Goal: Complete application form

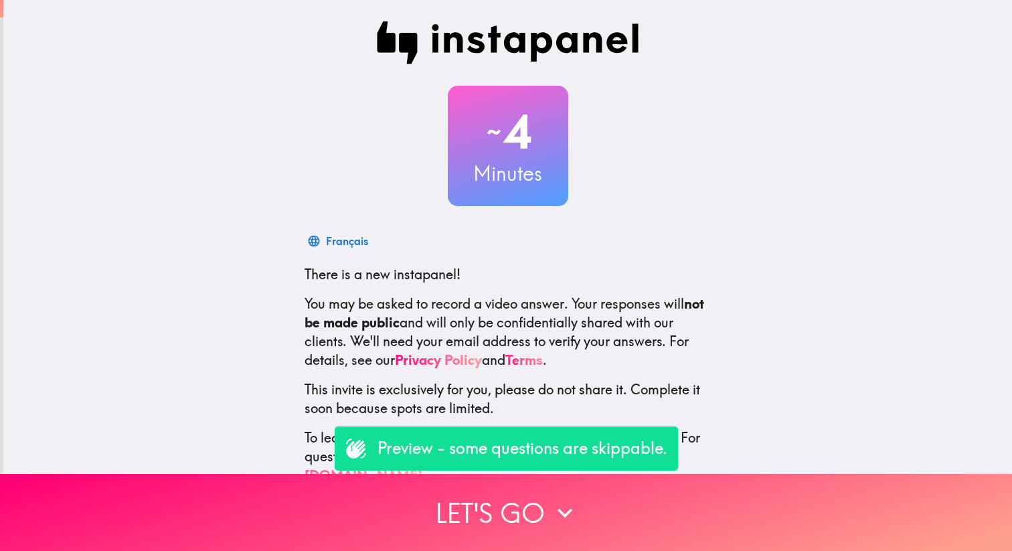
scroll to position [13, 0]
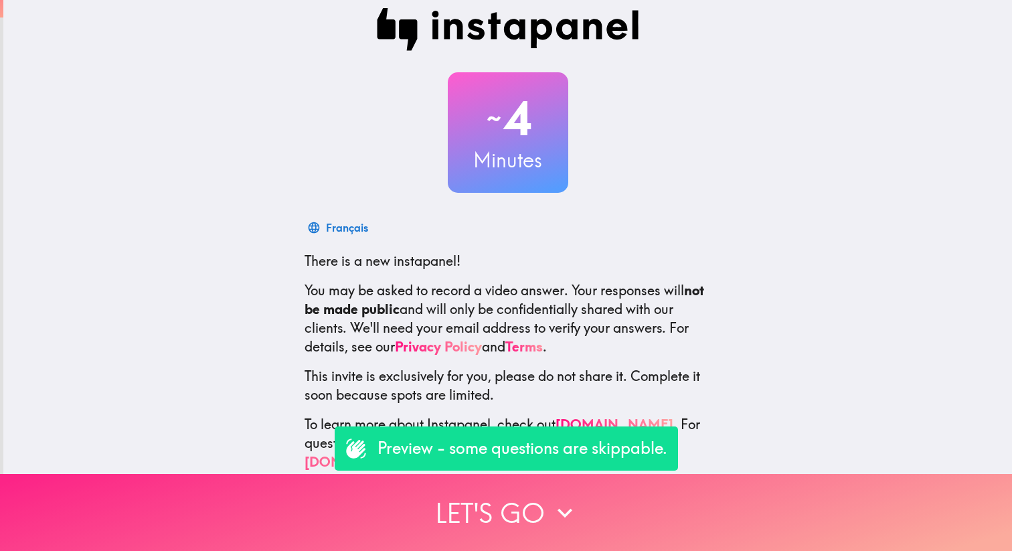
click at [542, 499] on button "Let's go" at bounding box center [506, 512] width 1012 height 77
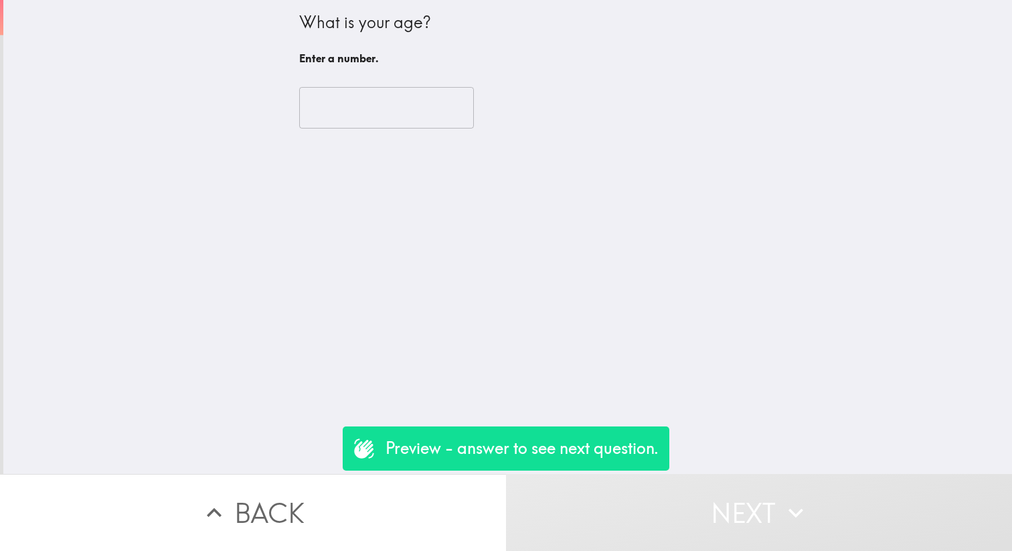
click at [664, 509] on button "Next" at bounding box center [759, 512] width 506 height 77
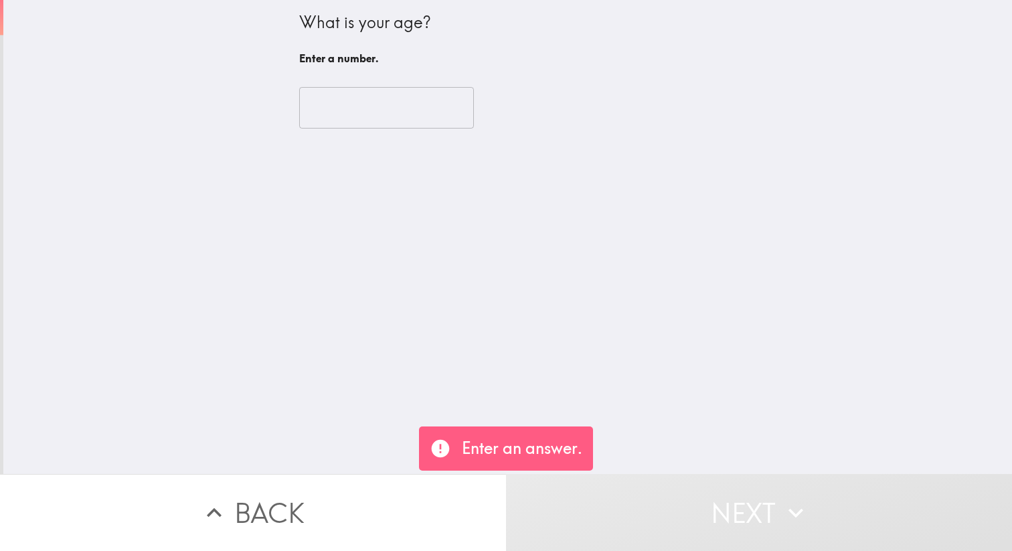
click at [347, 96] on input "number" at bounding box center [386, 107] width 175 height 41
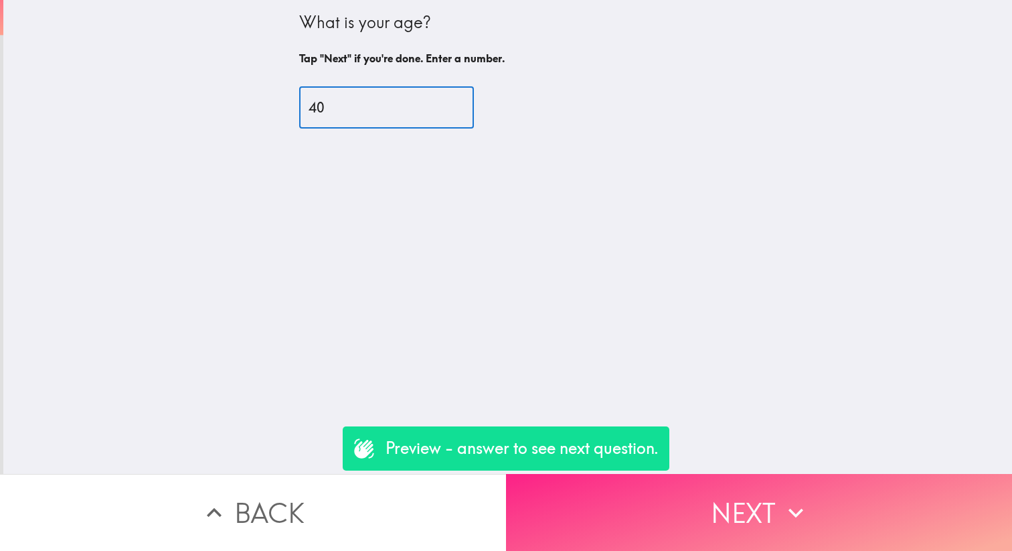
type input "40"
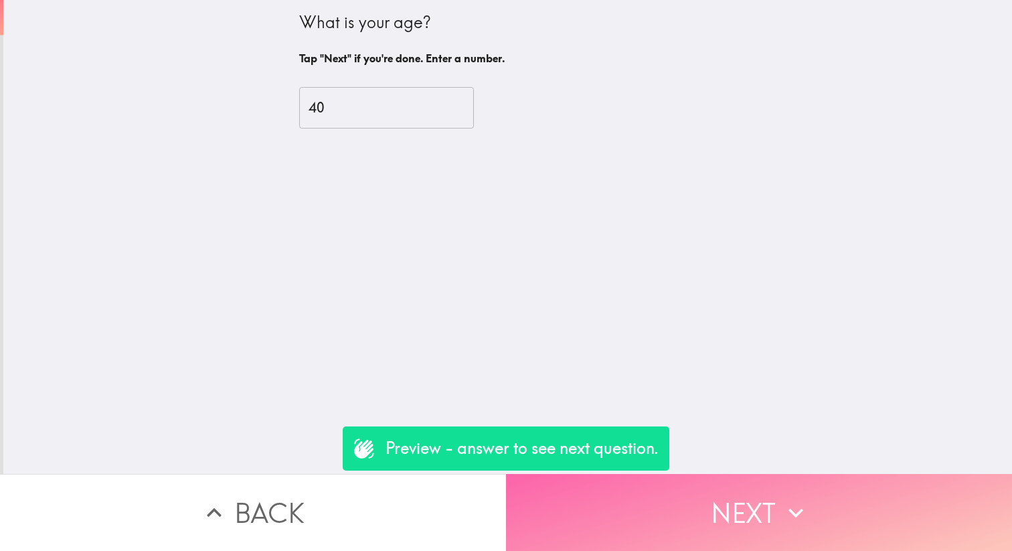
click at [777, 513] on button "Next" at bounding box center [759, 512] width 506 height 77
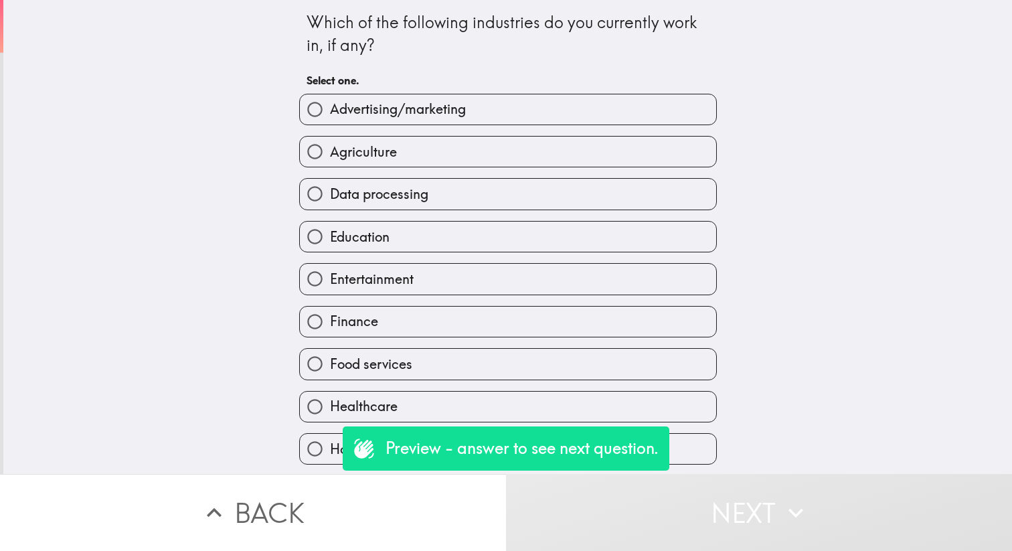
scroll to position [228, 0]
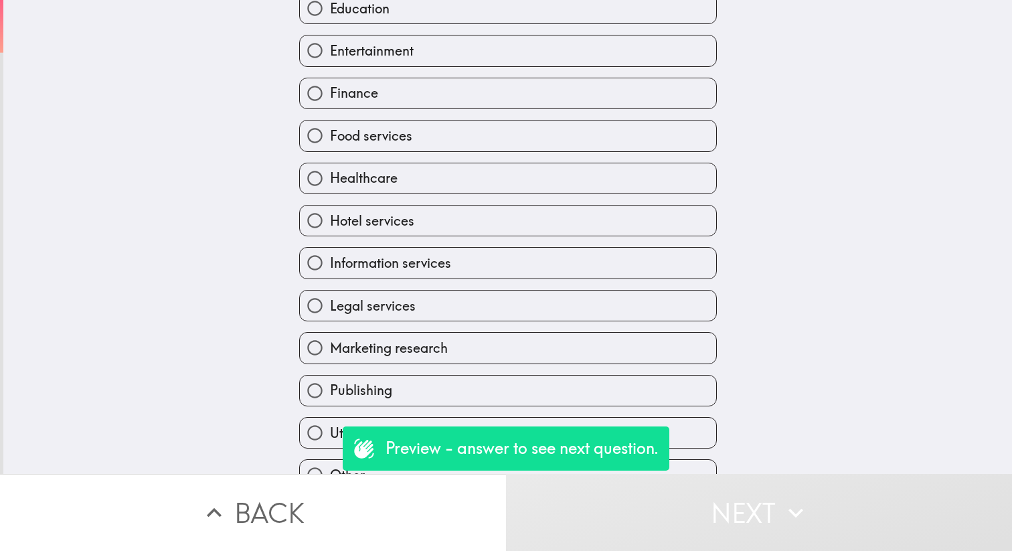
click at [319, 184] on input "Healthcare" at bounding box center [315, 178] width 30 height 30
radio input "true"
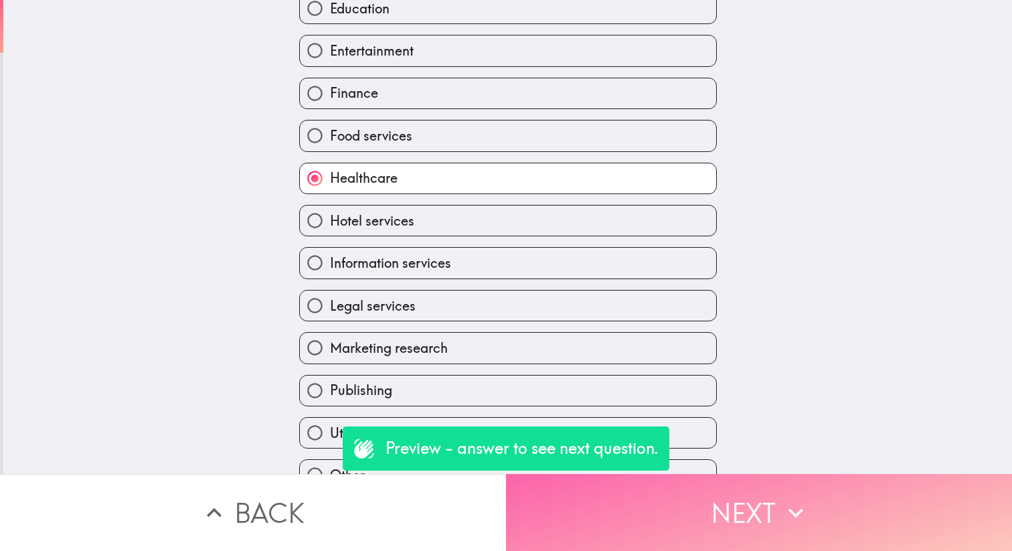
click at [772, 543] on button "Next" at bounding box center [759, 512] width 506 height 77
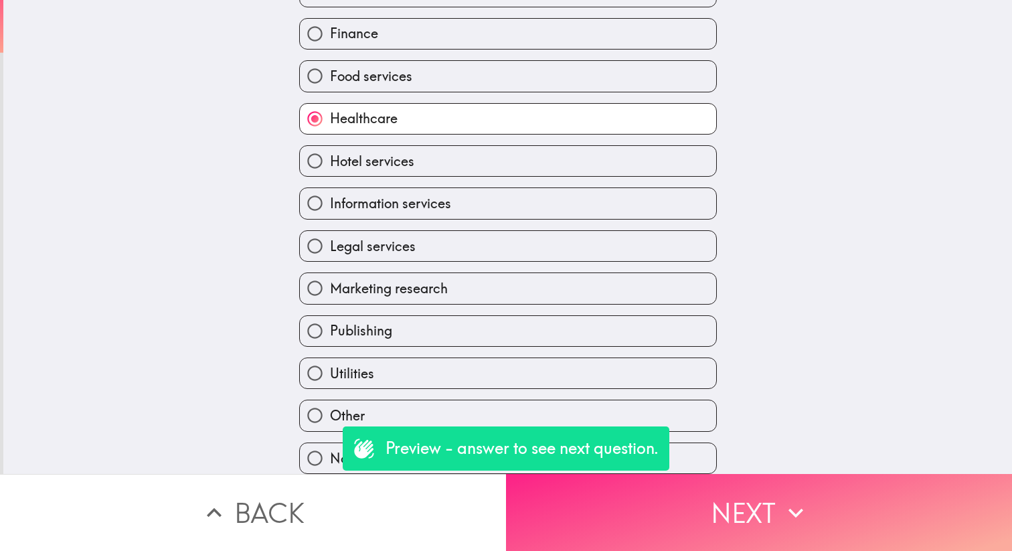
scroll to position [30, 0]
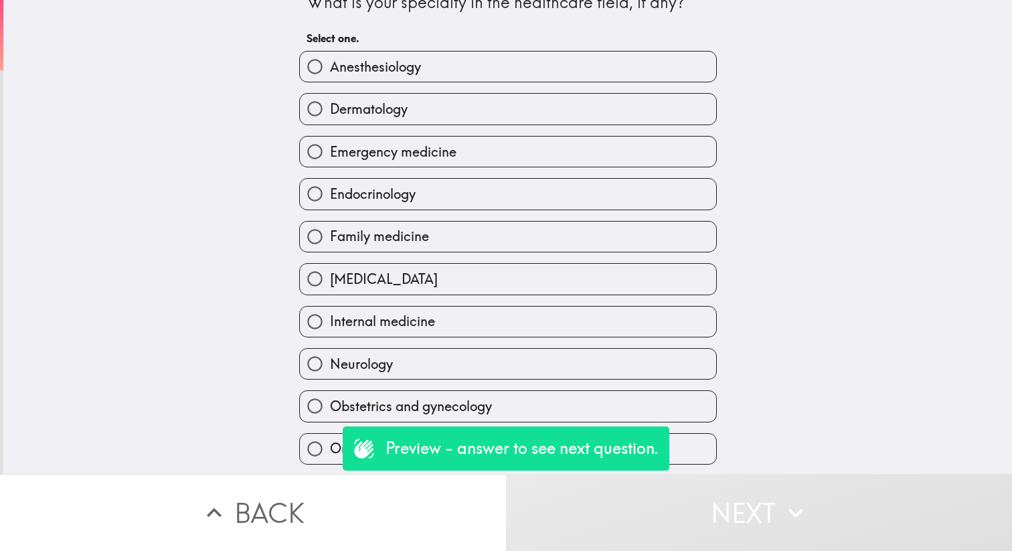
scroll to position [276, 0]
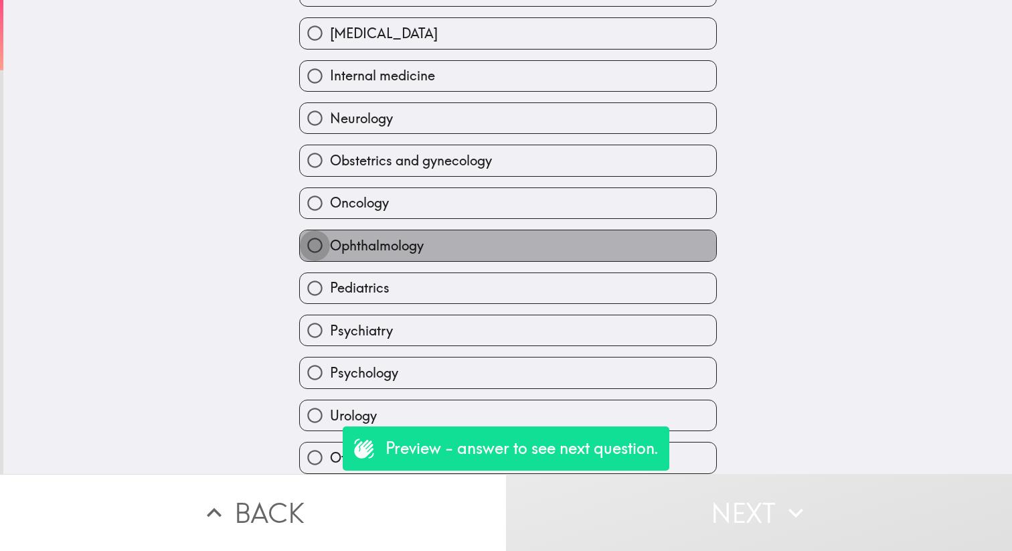
click at [319, 244] on input "Ophthalmology" at bounding box center [315, 245] width 30 height 30
radio input "true"
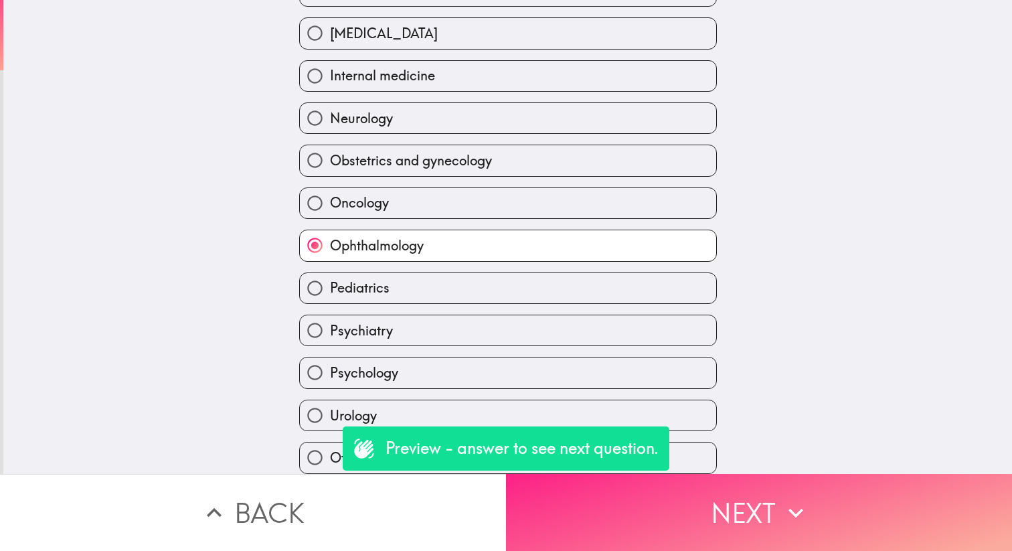
click at [739, 517] on button "Next" at bounding box center [759, 512] width 506 height 77
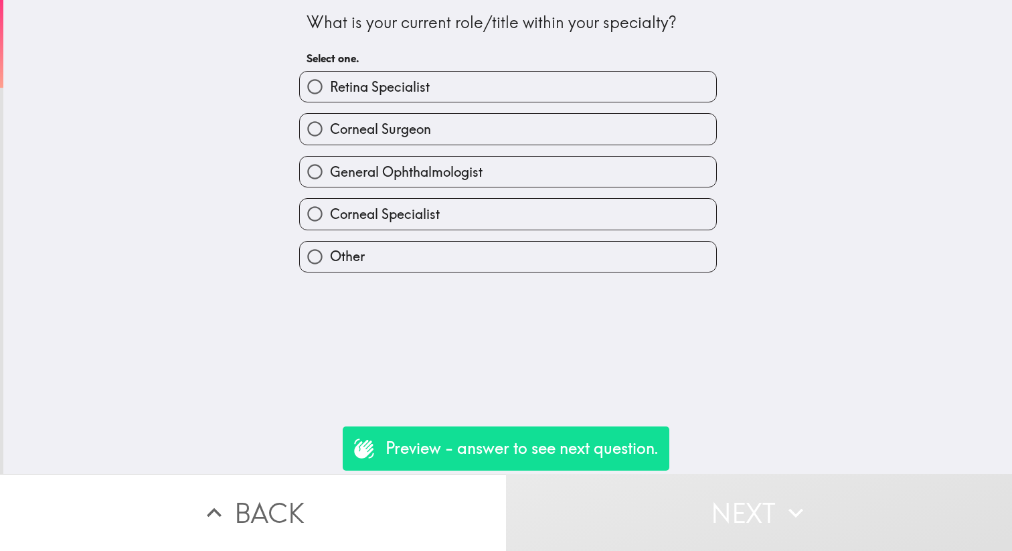
click at [322, 91] on input "Retina Specialist" at bounding box center [315, 87] width 30 height 30
radio input "true"
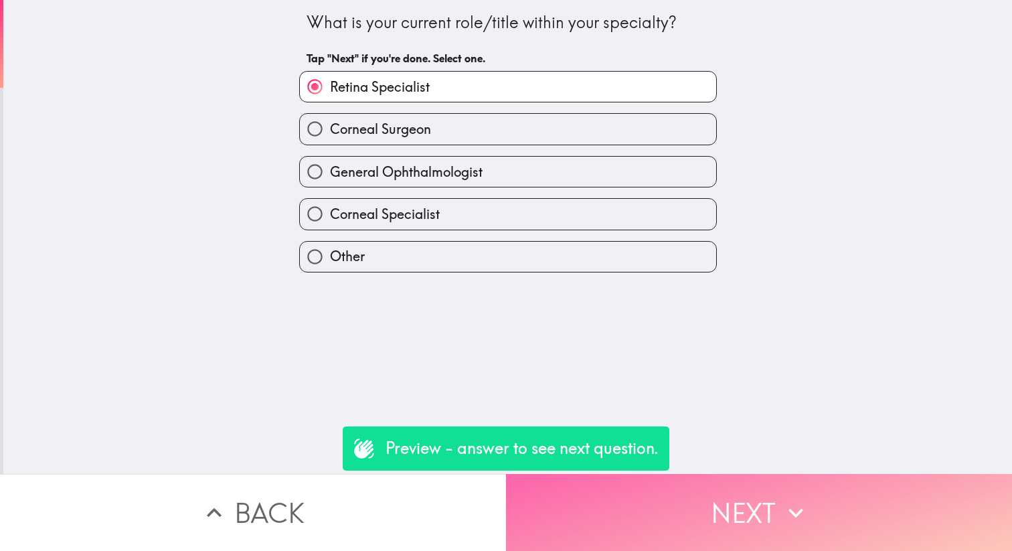
click at [788, 518] on icon "button" at bounding box center [795, 512] width 29 height 29
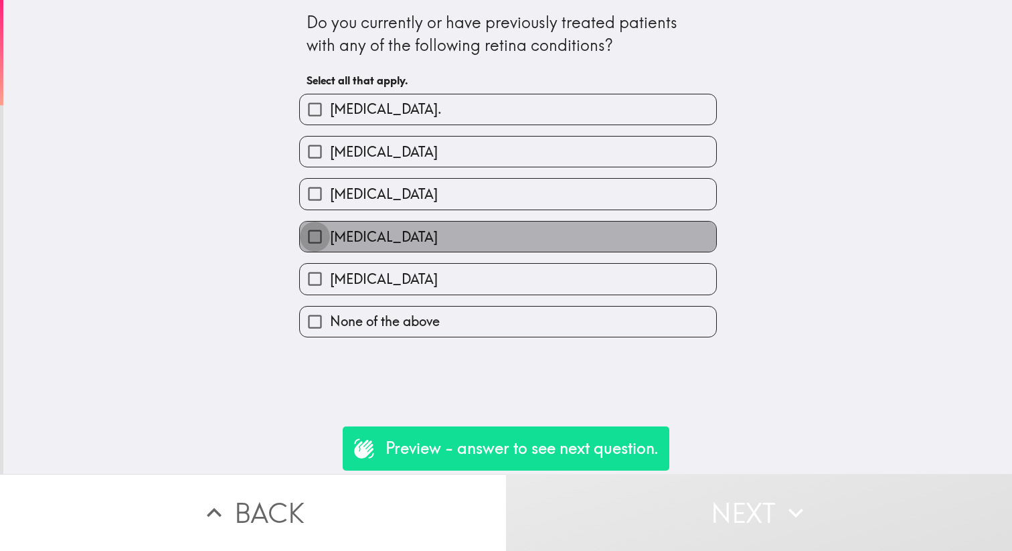
click at [315, 246] on input "[MEDICAL_DATA]" at bounding box center [315, 236] width 30 height 30
checkbox input "true"
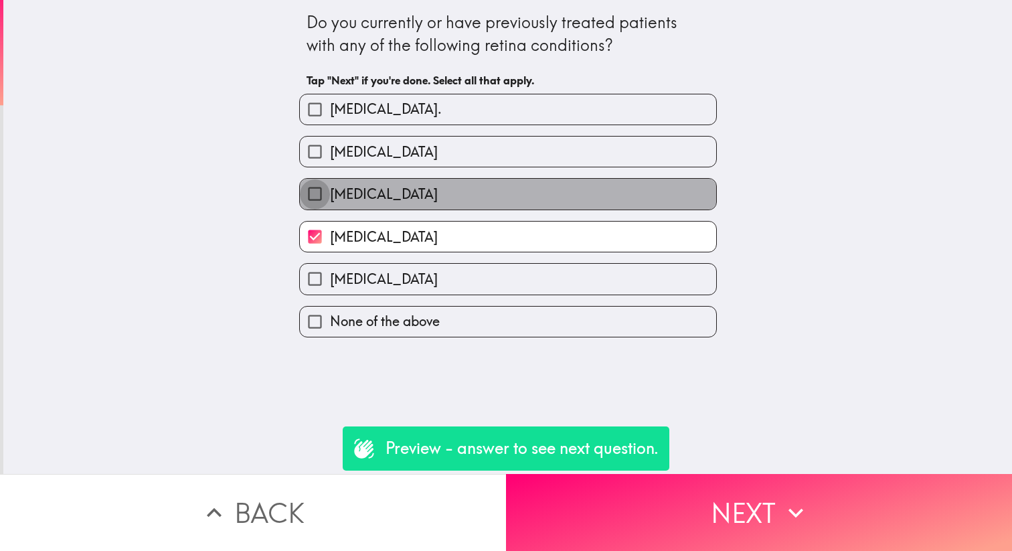
click at [312, 209] on input "[MEDICAL_DATA]" at bounding box center [315, 194] width 30 height 30
checkbox input "true"
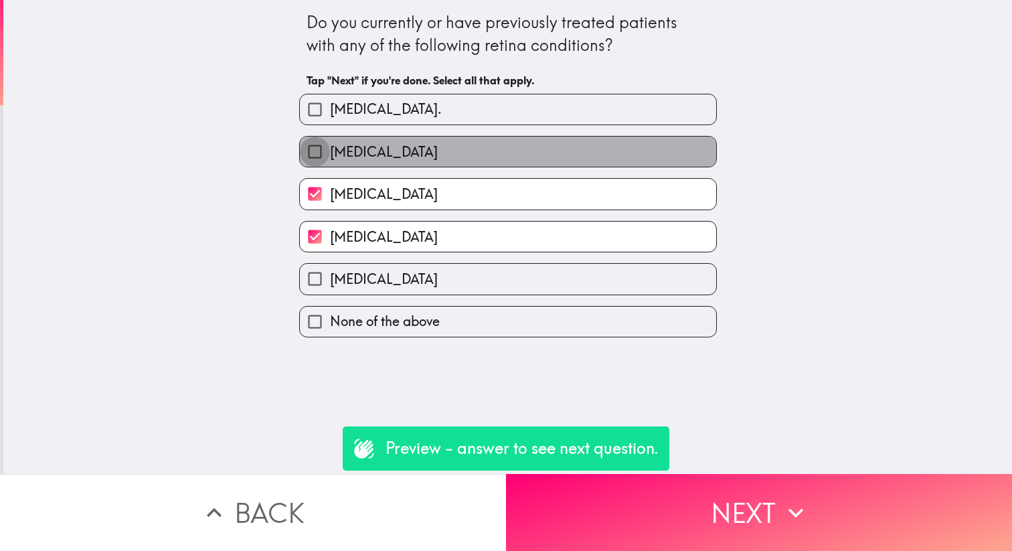
click at [310, 155] on input "[MEDICAL_DATA]" at bounding box center [315, 152] width 30 height 30
checkbox input "true"
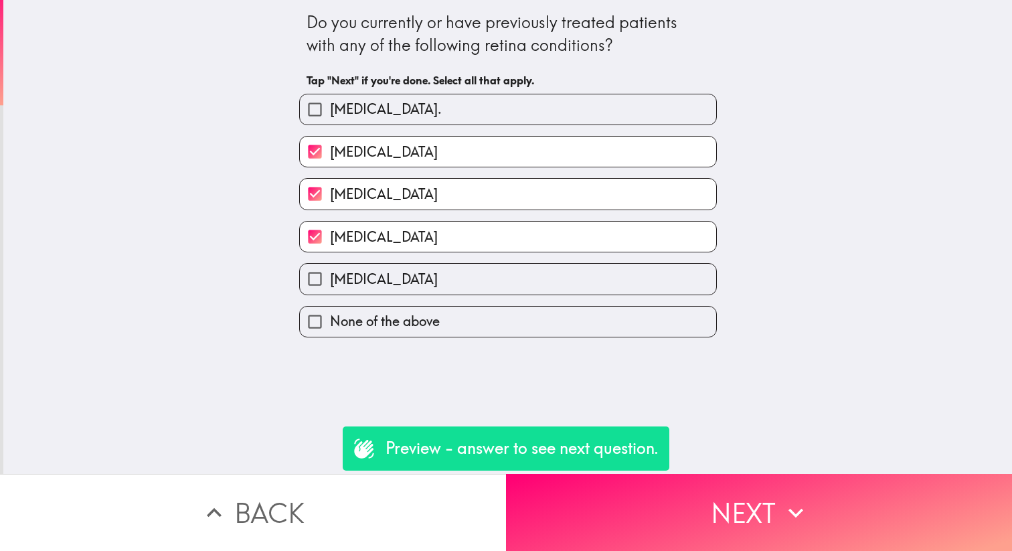
click at [314, 117] on input "[MEDICAL_DATA]." at bounding box center [315, 109] width 30 height 30
checkbox input "true"
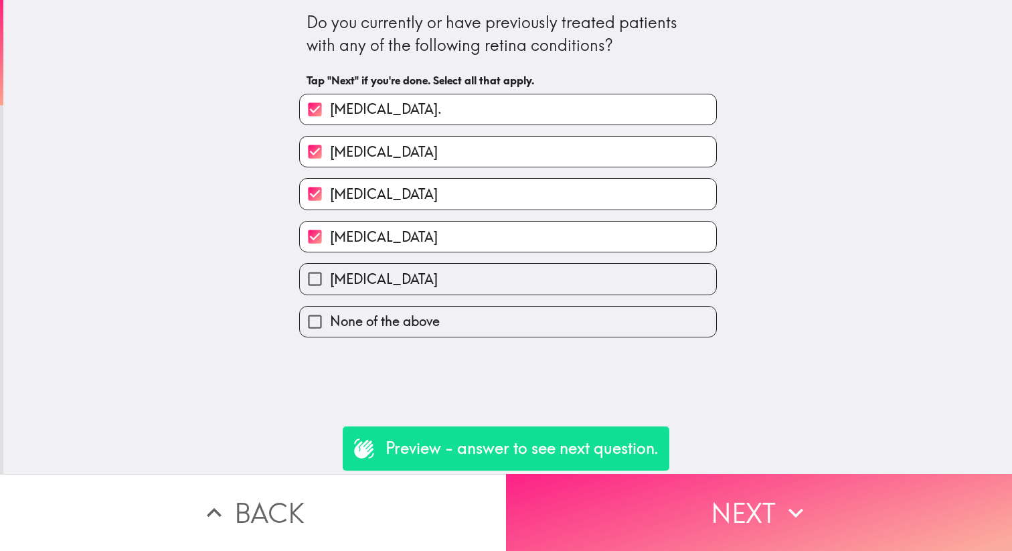
click at [693, 512] on button "Next" at bounding box center [759, 512] width 506 height 77
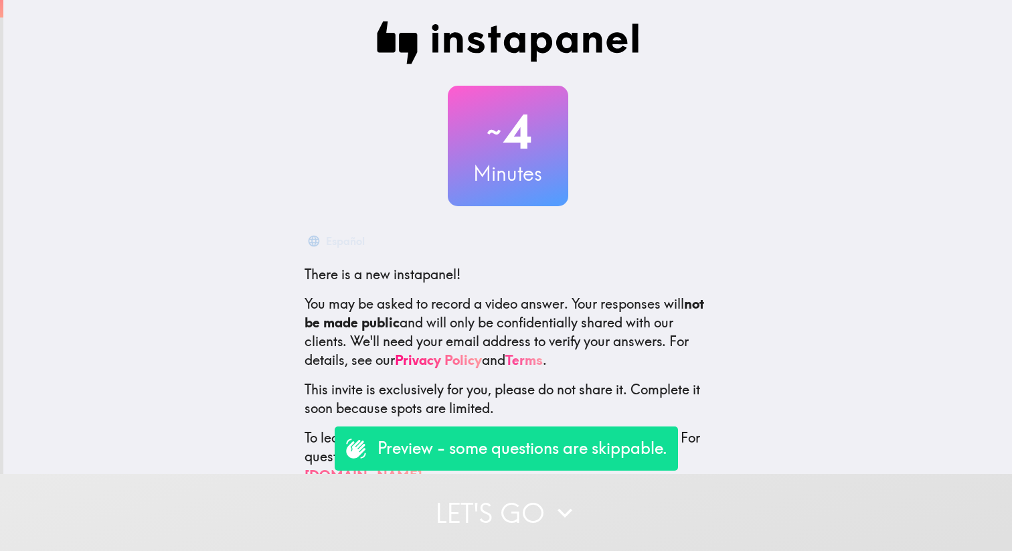
scroll to position [13, 0]
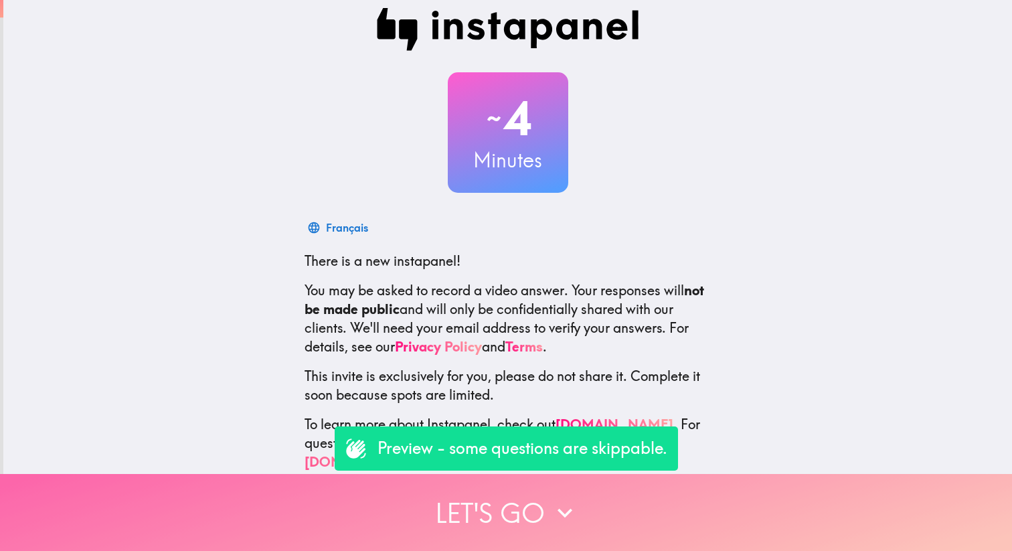
click at [529, 518] on button "Let's go" at bounding box center [506, 512] width 1012 height 77
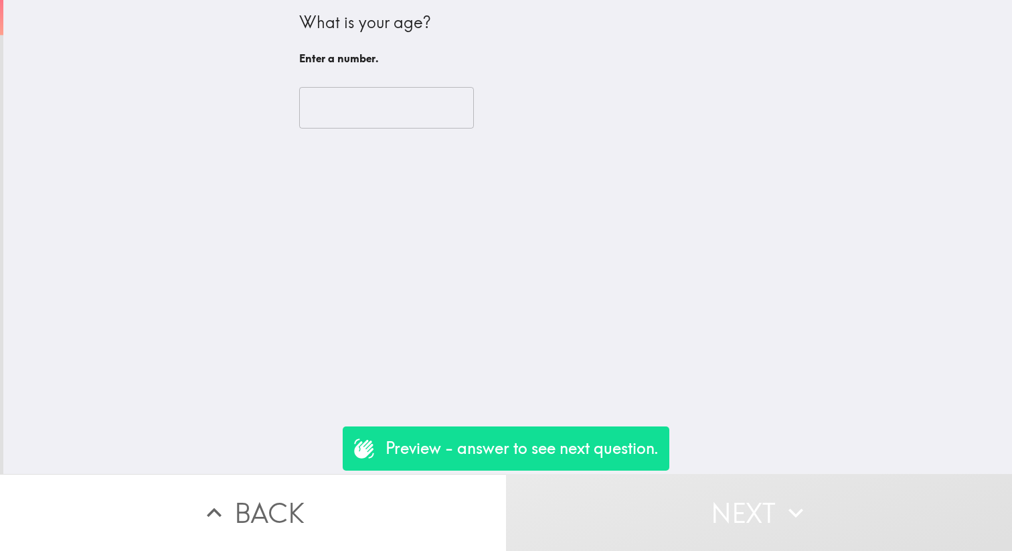
click at [335, 116] on input "number" at bounding box center [386, 107] width 175 height 41
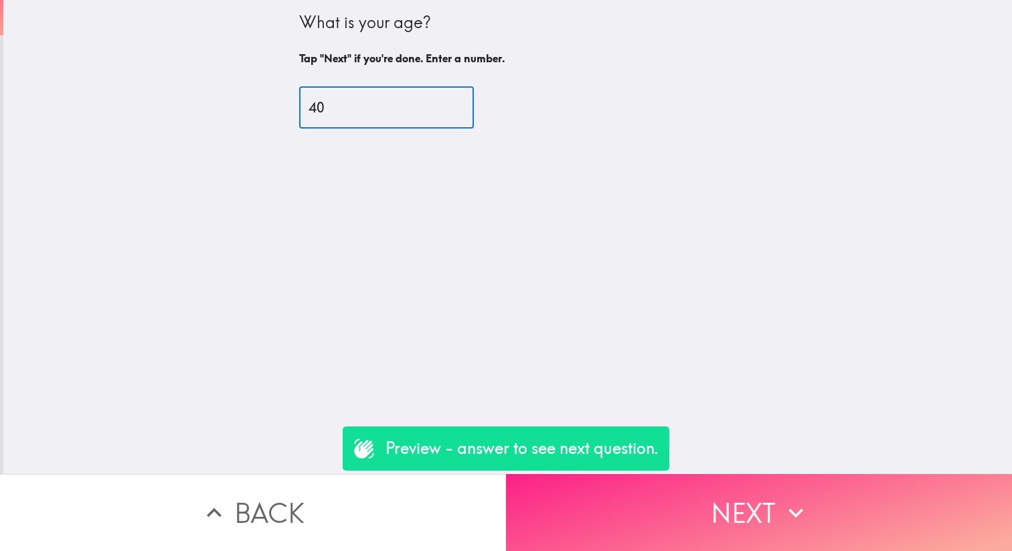
type input "40"
click at [754, 490] on button "Next" at bounding box center [759, 512] width 506 height 77
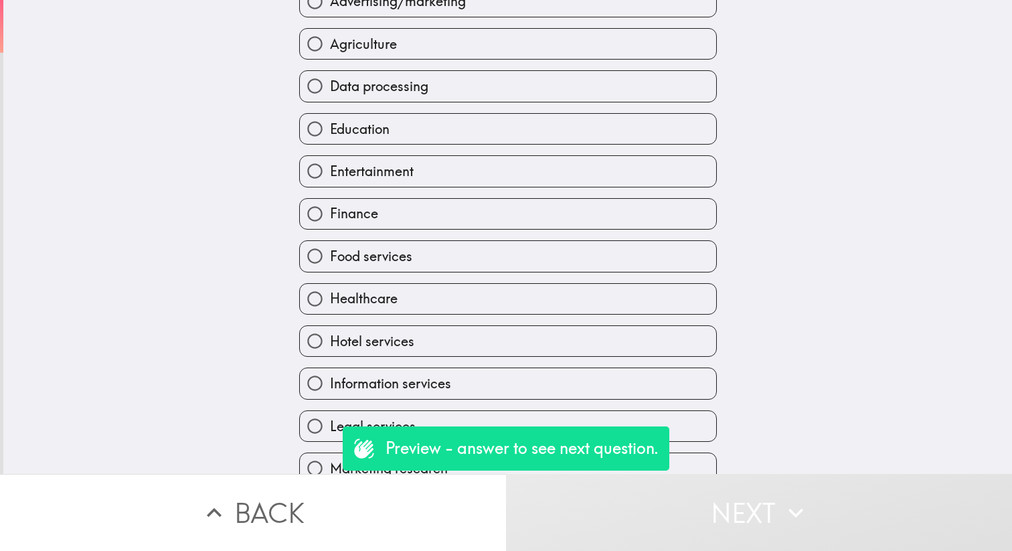
scroll to position [208, 0]
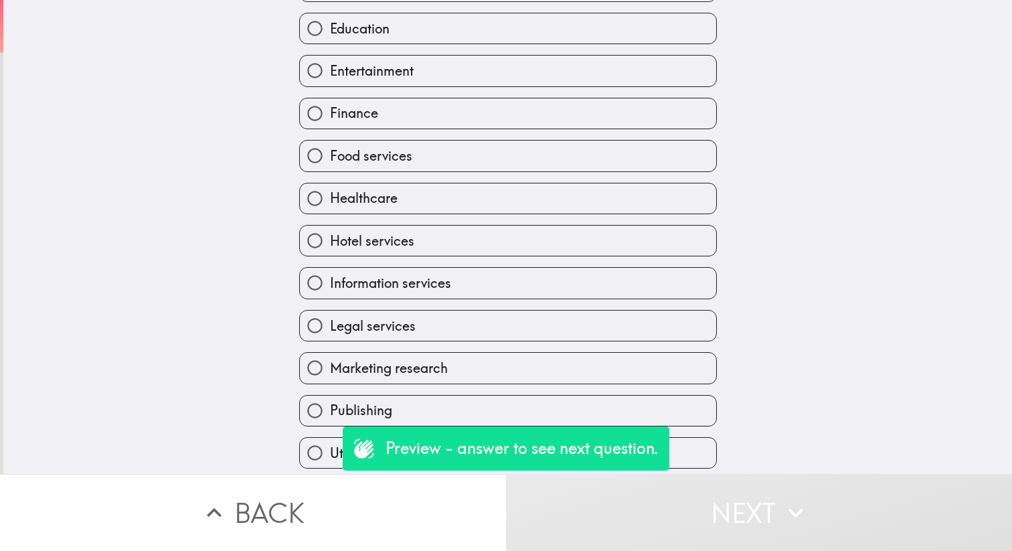
click at [311, 208] on input "Healthcare" at bounding box center [315, 198] width 30 height 30
radio input "true"
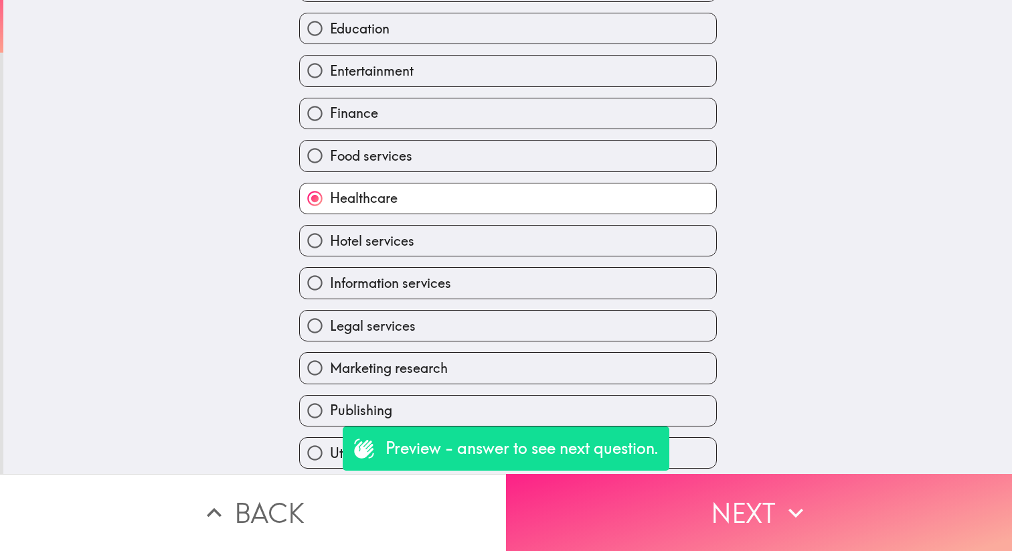
click at [654, 517] on button "Next" at bounding box center [759, 512] width 506 height 77
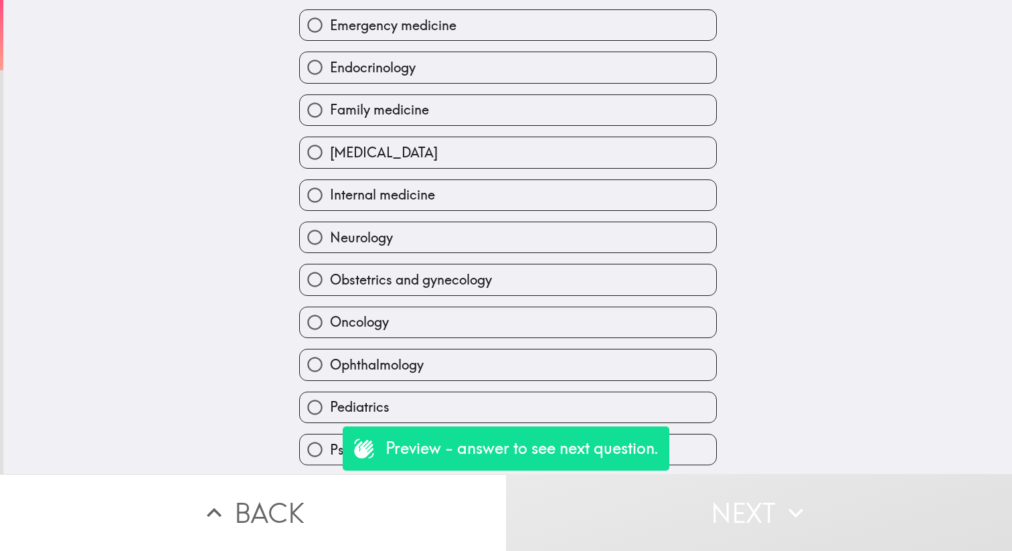
scroll to position [276, 0]
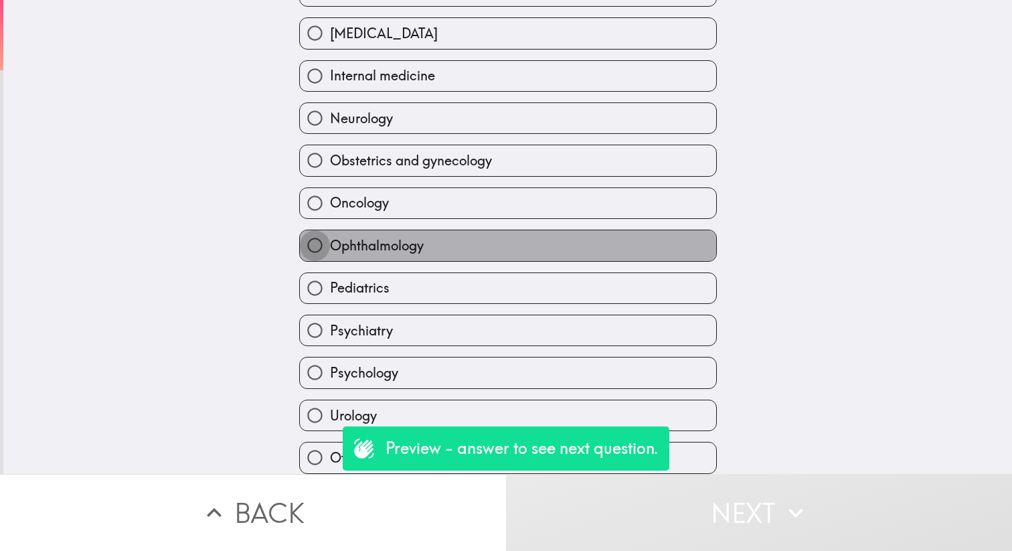
click at [308, 244] on input "Ophthalmology" at bounding box center [315, 245] width 30 height 30
radio input "true"
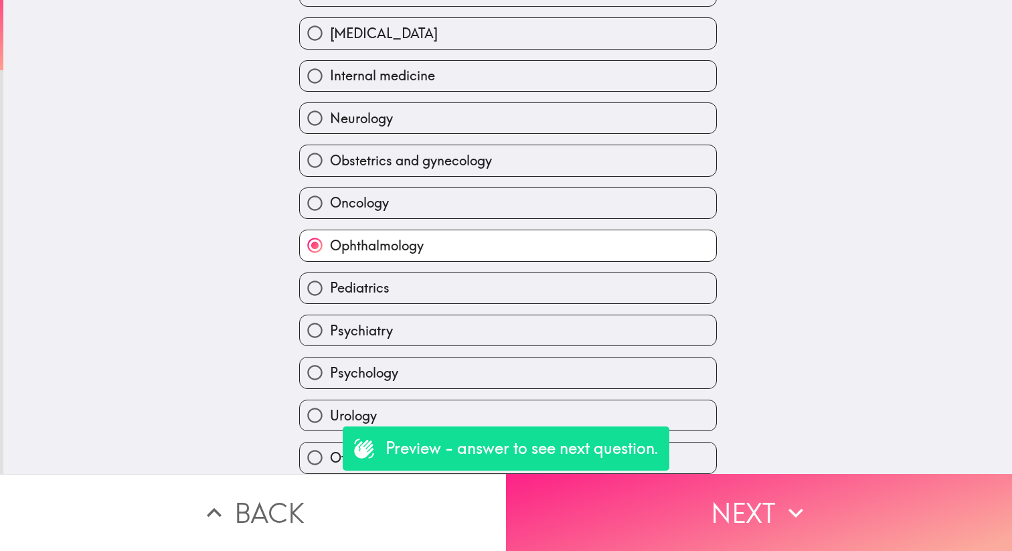
click at [689, 510] on button "Next" at bounding box center [759, 512] width 506 height 77
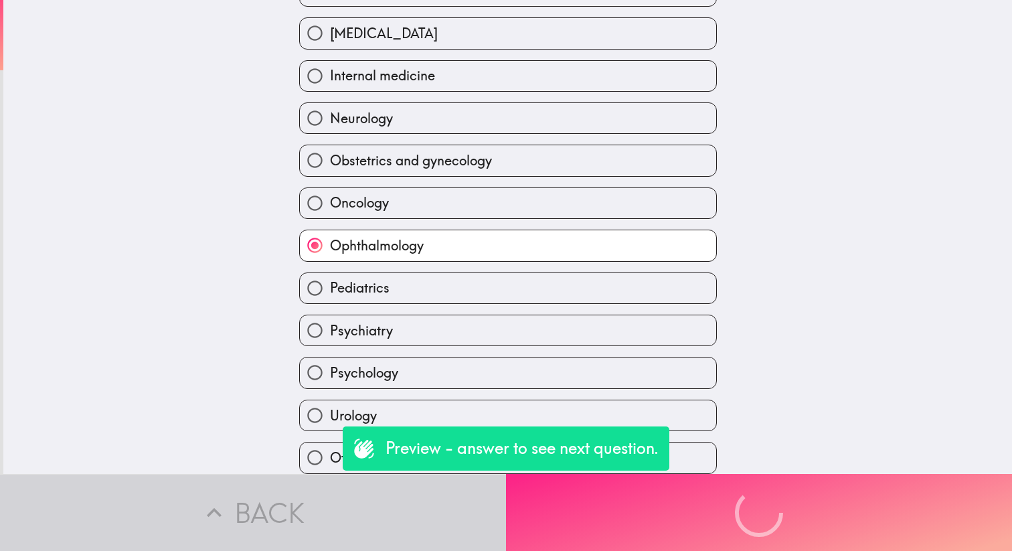
scroll to position [0, 0]
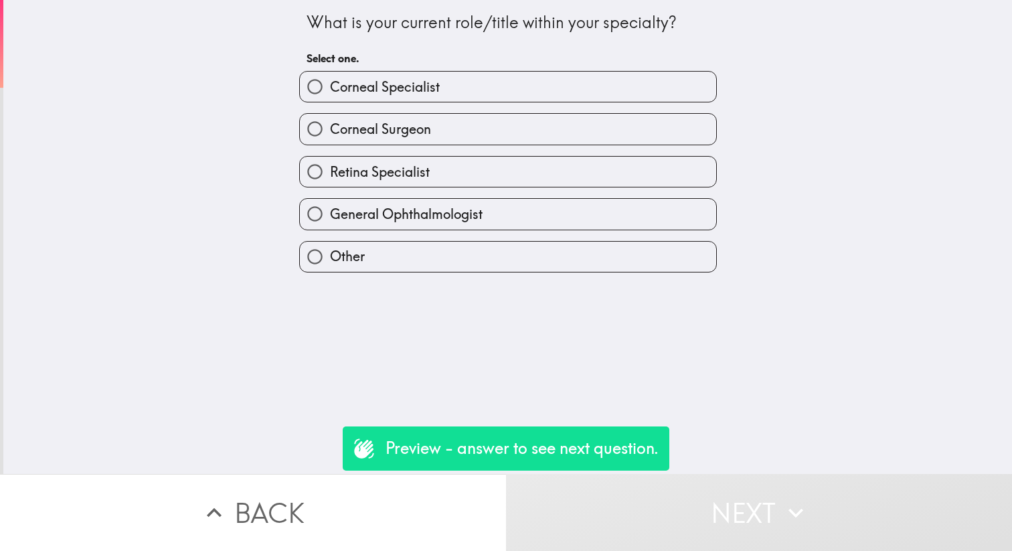
click at [310, 174] on input "Retina Specialist" at bounding box center [315, 172] width 30 height 30
radio input "true"
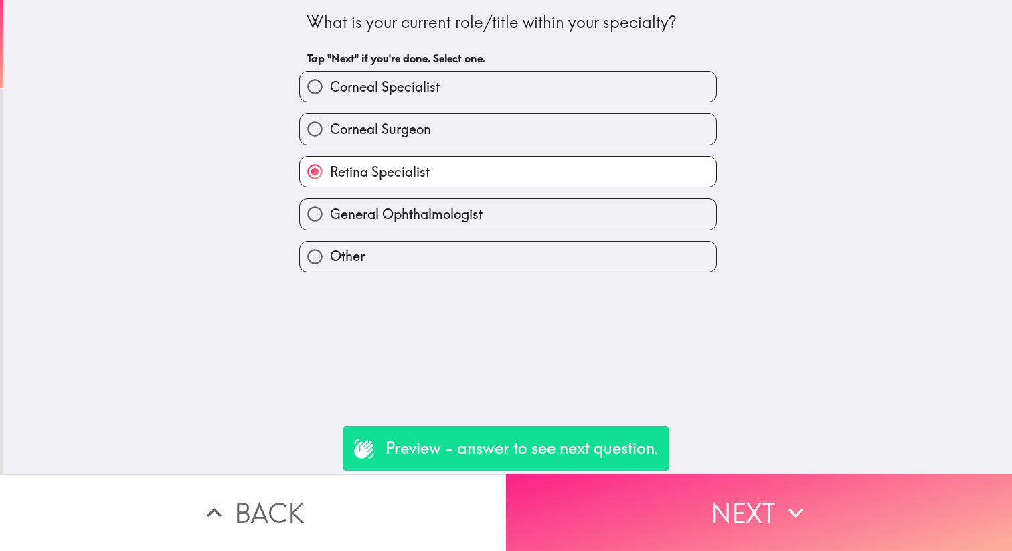
click at [702, 497] on button "Next" at bounding box center [759, 512] width 506 height 77
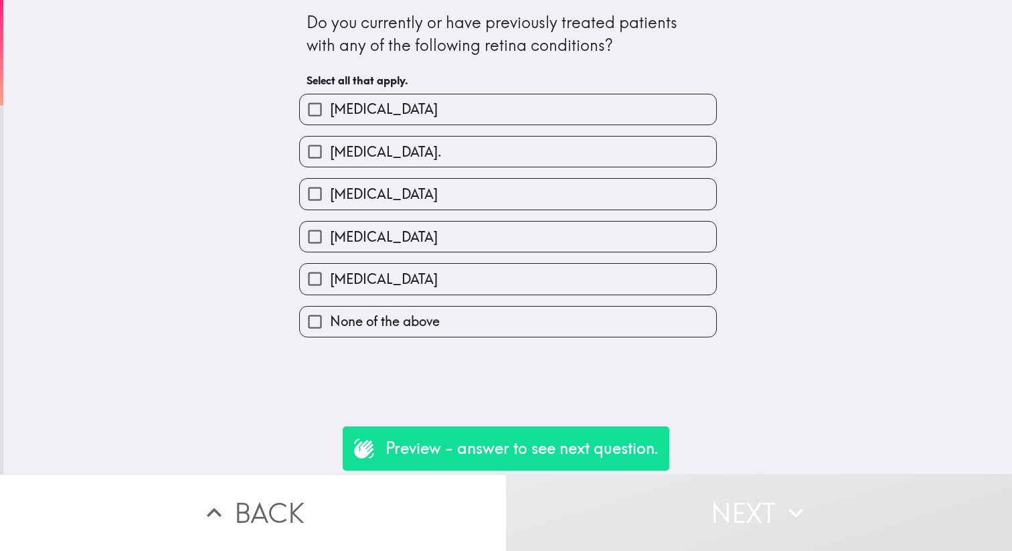
click at [308, 104] on input "[MEDICAL_DATA]" at bounding box center [315, 109] width 30 height 30
checkbox input "true"
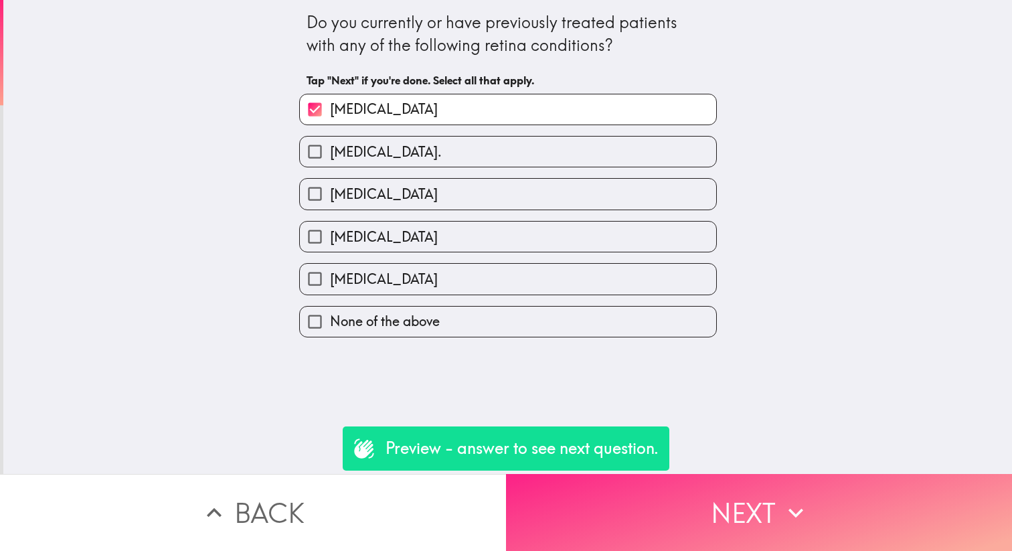
click at [792, 510] on icon "button" at bounding box center [795, 512] width 29 height 29
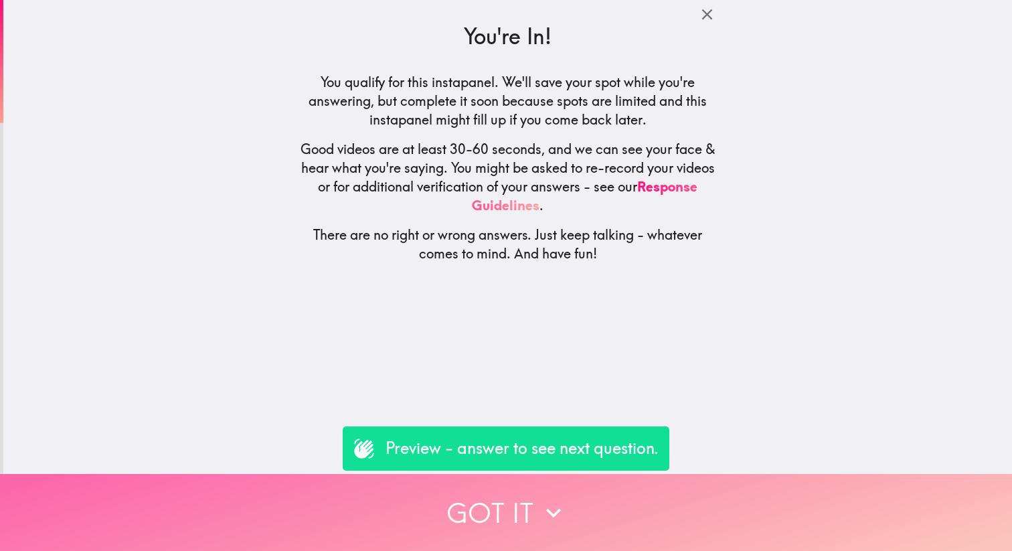
click at [693, 494] on button "Got it" at bounding box center [506, 512] width 1012 height 77
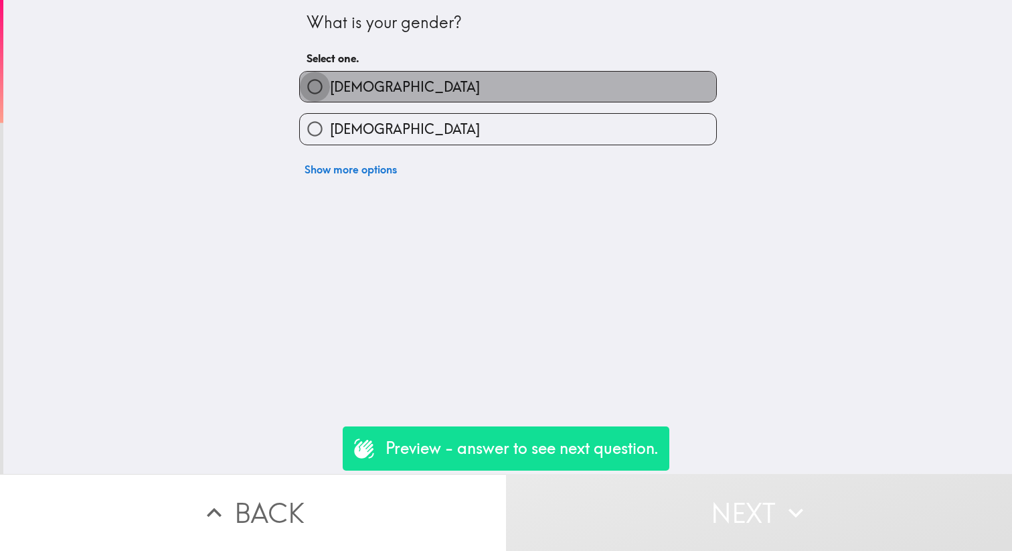
click at [311, 92] on input "[DEMOGRAPHIC_DATA]" at bounding box center [315, 87] width 30 height 30
radio input "true"
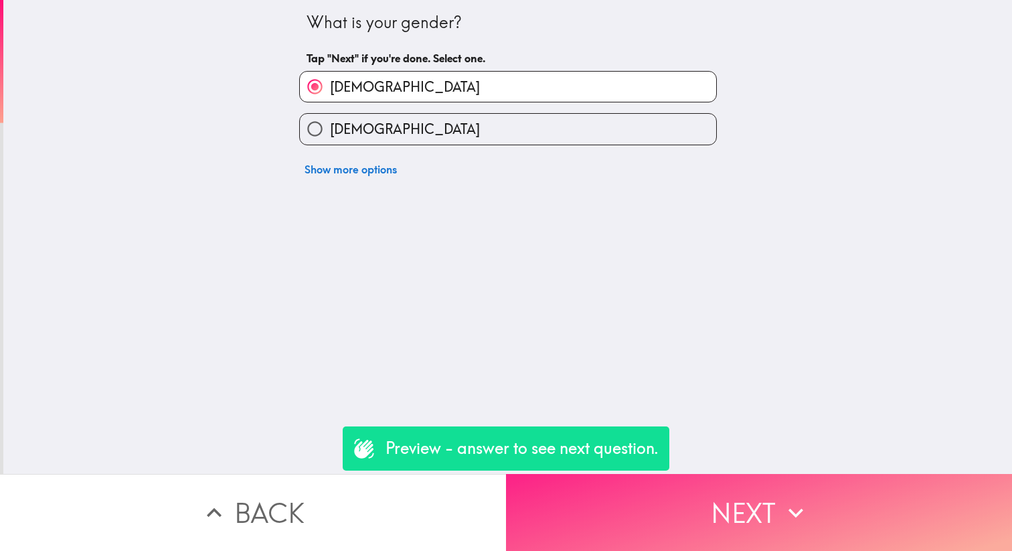
click at [650, 506] on button "Next" at bounding box center [759, 512] width 506 height 77
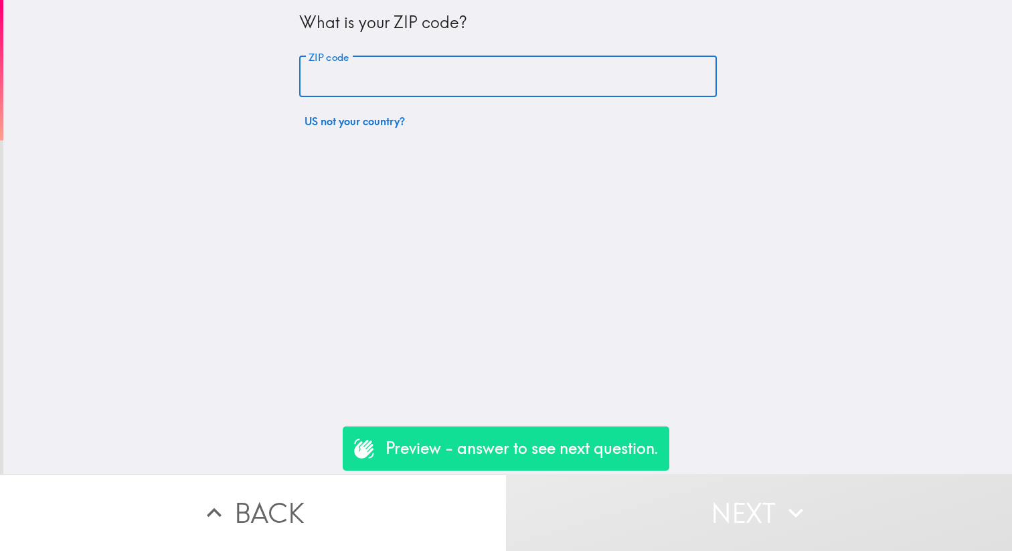
click at [397, 78] on input "ZIP code" at bounding box center [508, 76] width 418 height 41
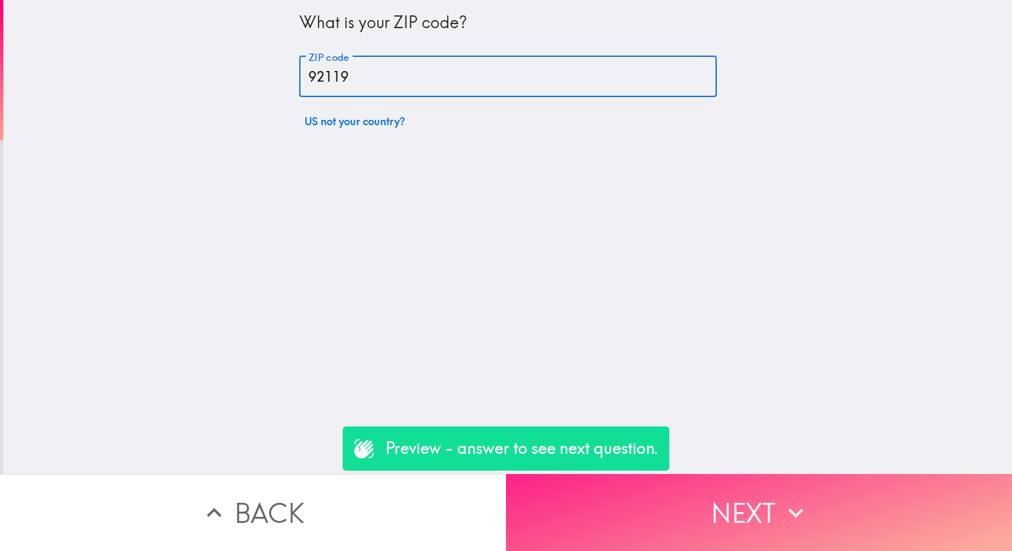
type input "92119"
click at [736, 499] on button "Next" at bounding box center [759, 512] width 506 height 77
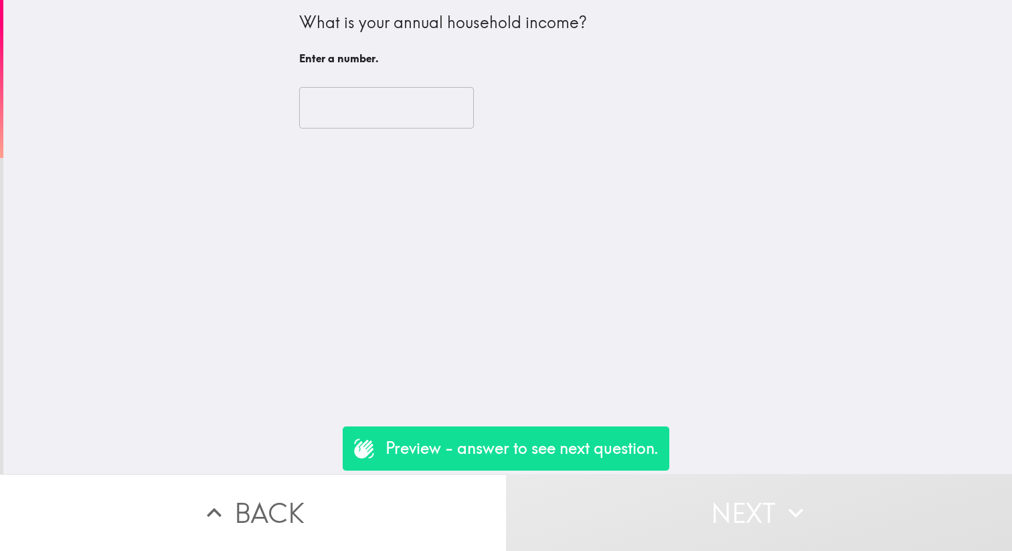
click at [420, 122] on input "number" at bounding box center [386, 107] width 175 height 41
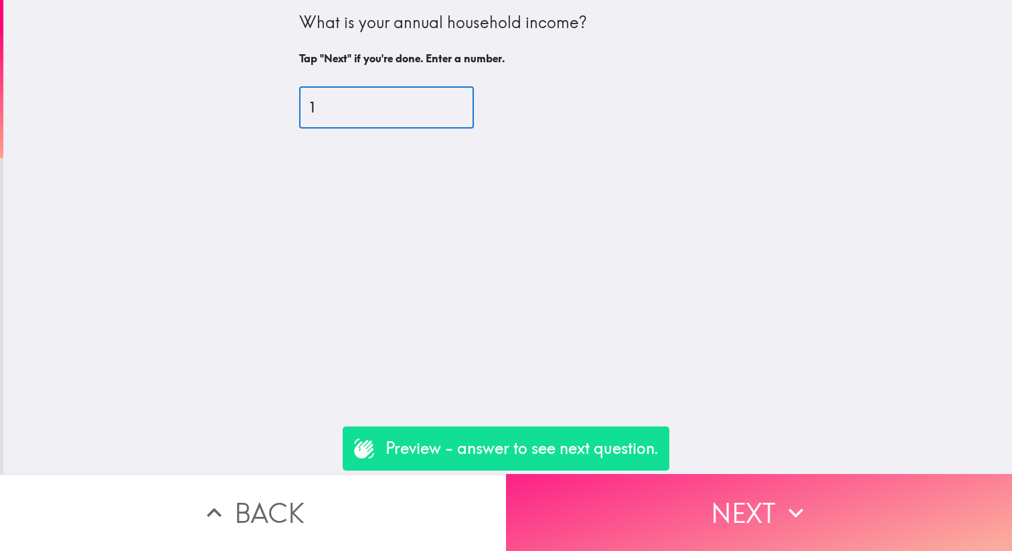
type input "1"
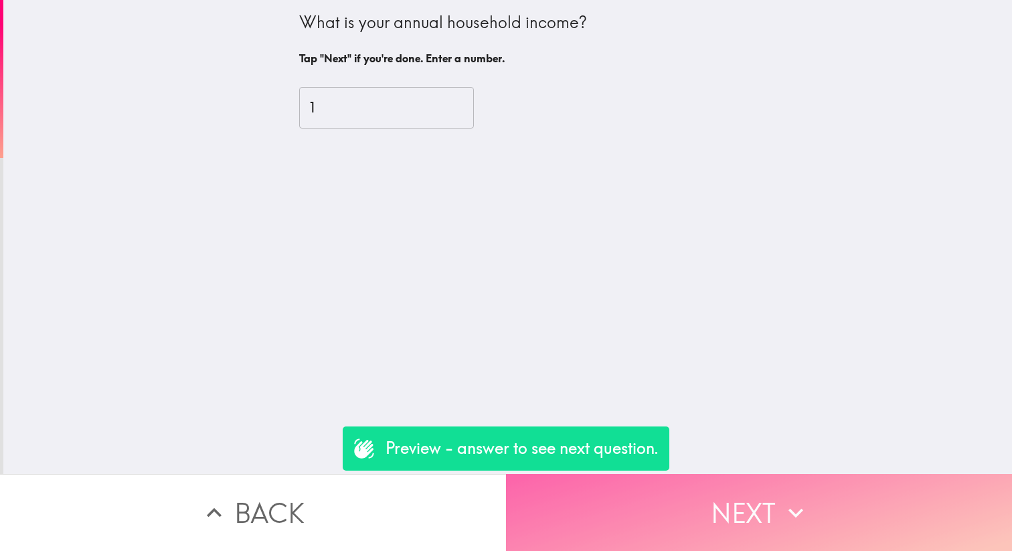
click at [772, 496] on button "Next" at bounding box center [759, 512] width 506 height 77
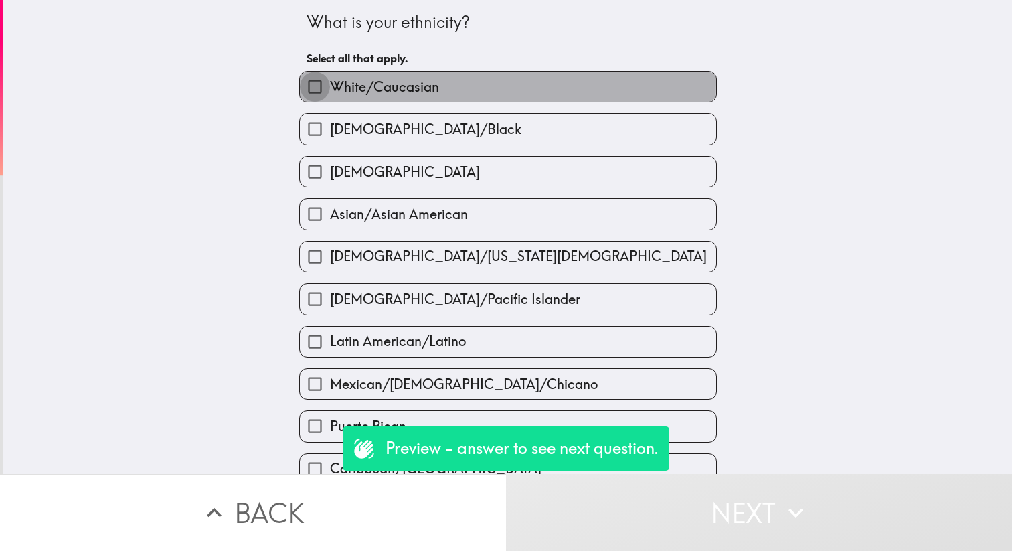
click at [313, 82] on input "White/Caucasian" at bounding box center [315, 87] width 30 height 30
checkbox input "true"
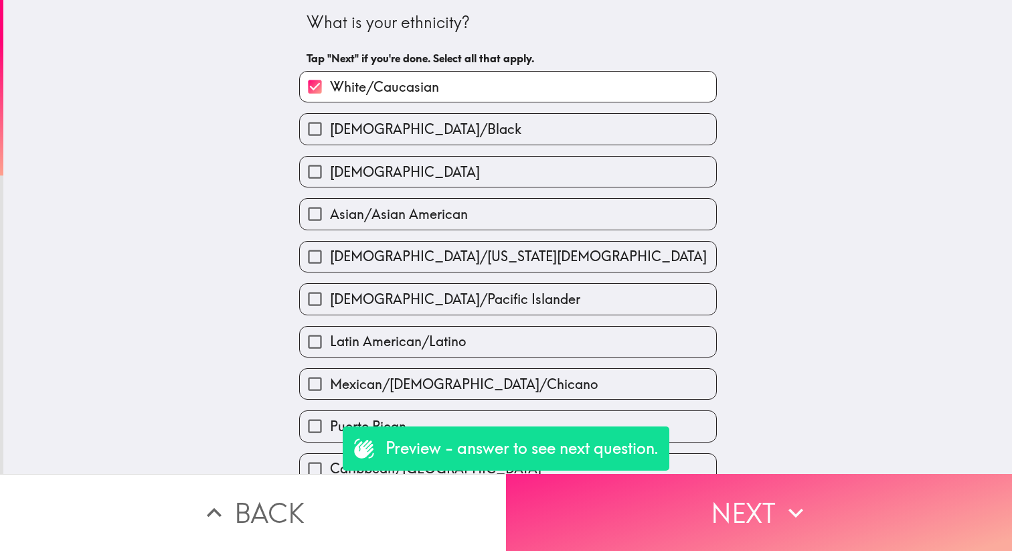
click at [777, 545] on button "Next" at bounding box center [759, 512] width 506 height 77
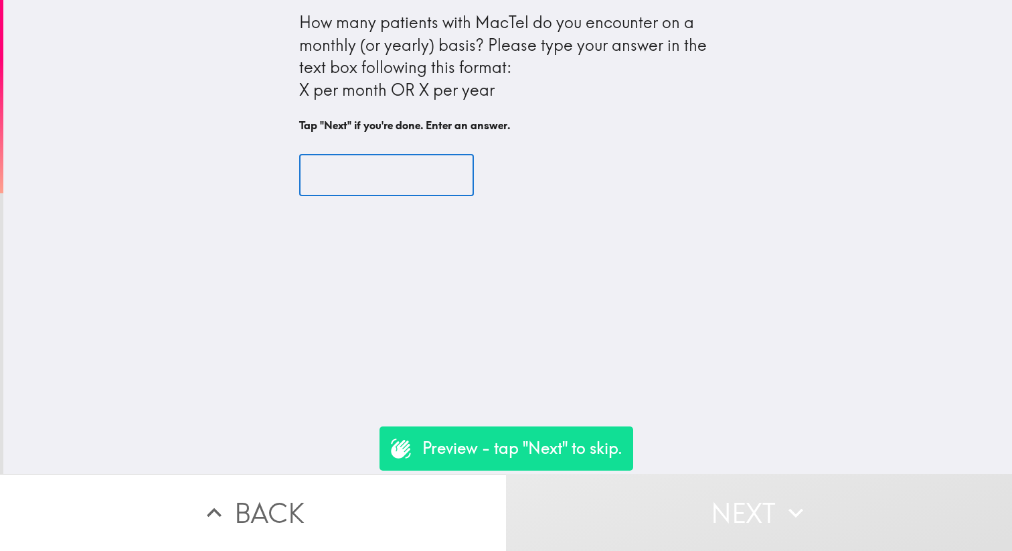
click at [402, 171] on input "text" at bounding box center [386, 175] width 175 height 41
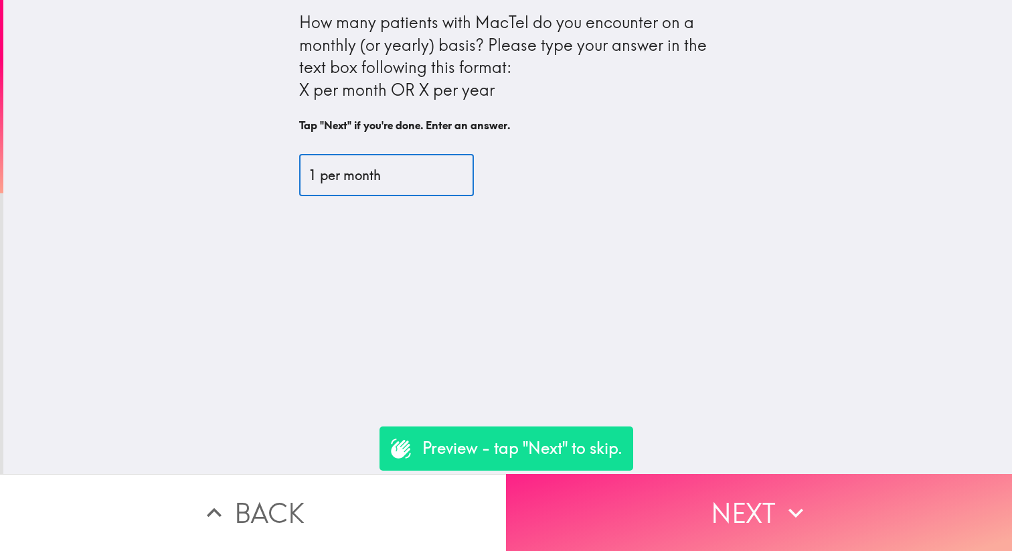
type input "1 per month"
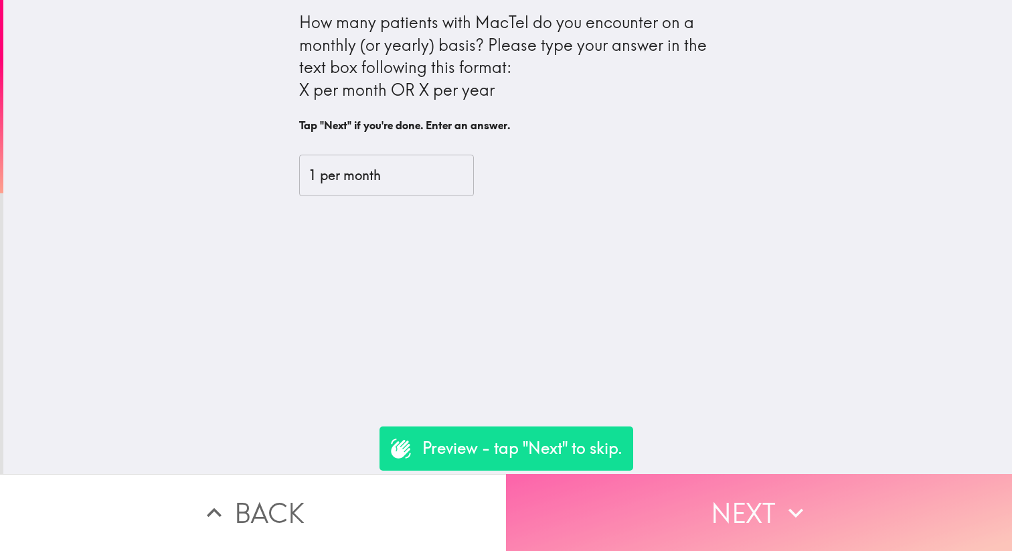
click at [741, 481] on button "Next" at bounding box center [759, 512] width 506 height 77
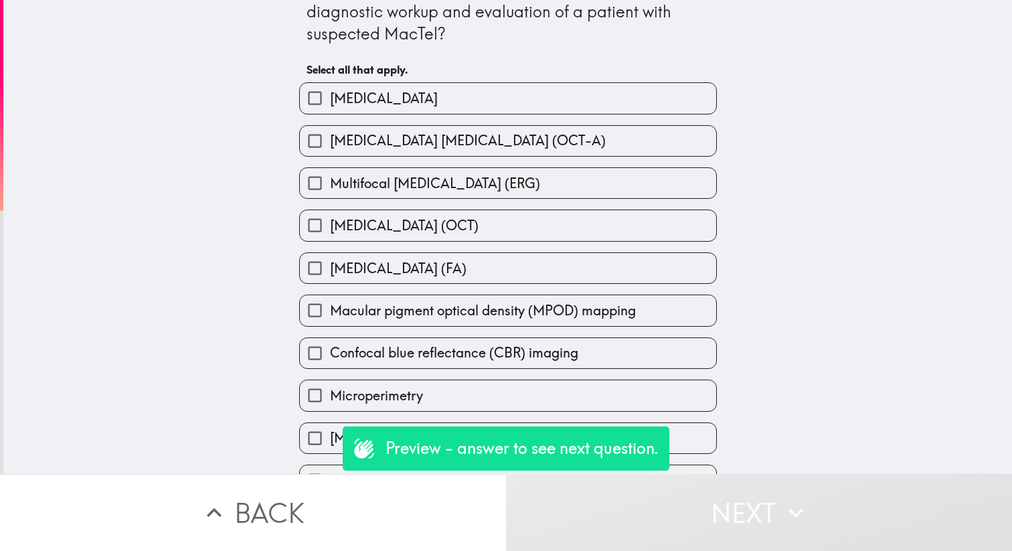
scroll to position [62, 0]
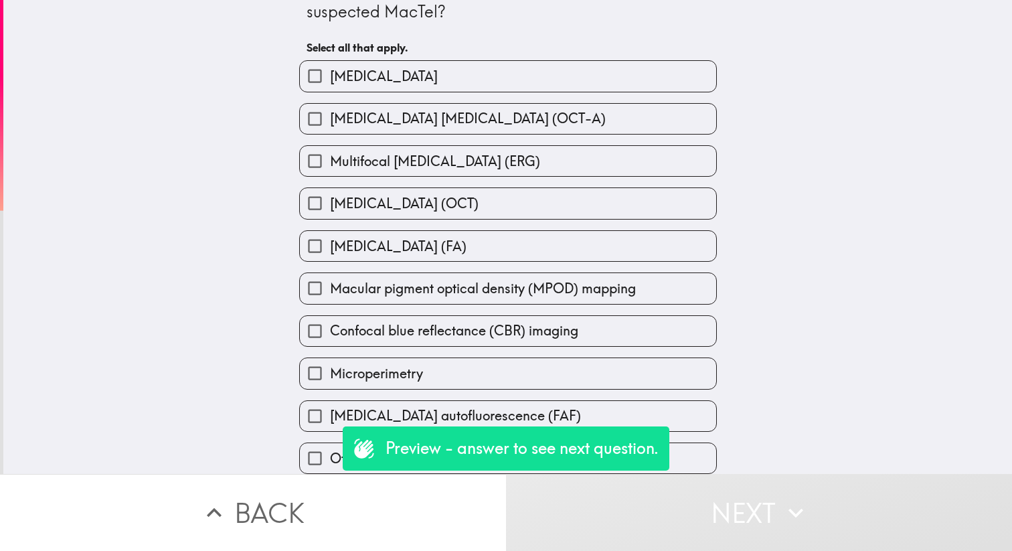
click at [312, 325] on input "Confocal blue reflectance (CBR) imaging" at bounding box center [315, 331] width 30 height 30
checkbox input "true"
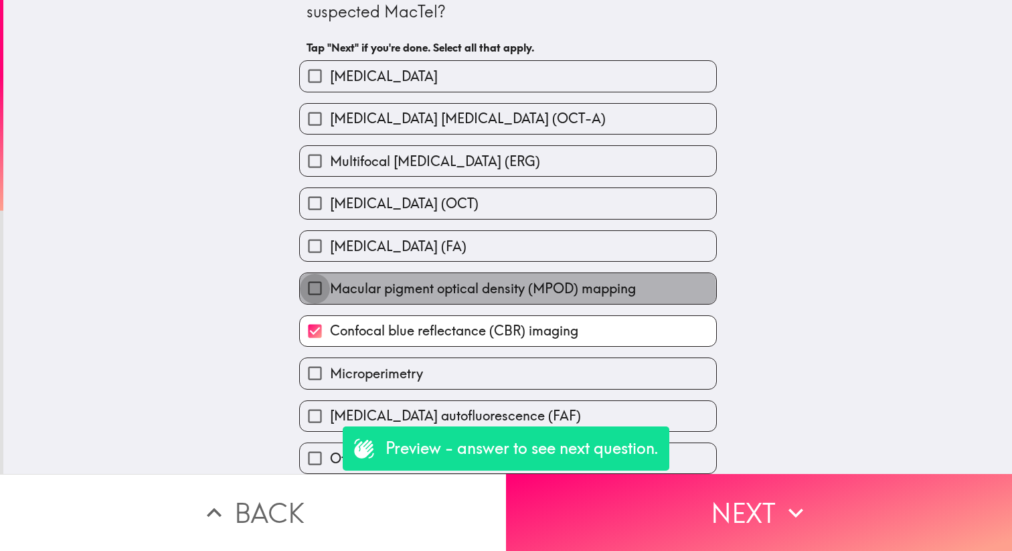
click at [312, 290] on input "Macular pigment optical density (MPOD) mapping" at bounding box center [315, 288] width 30 height 30
checkbox input "true"
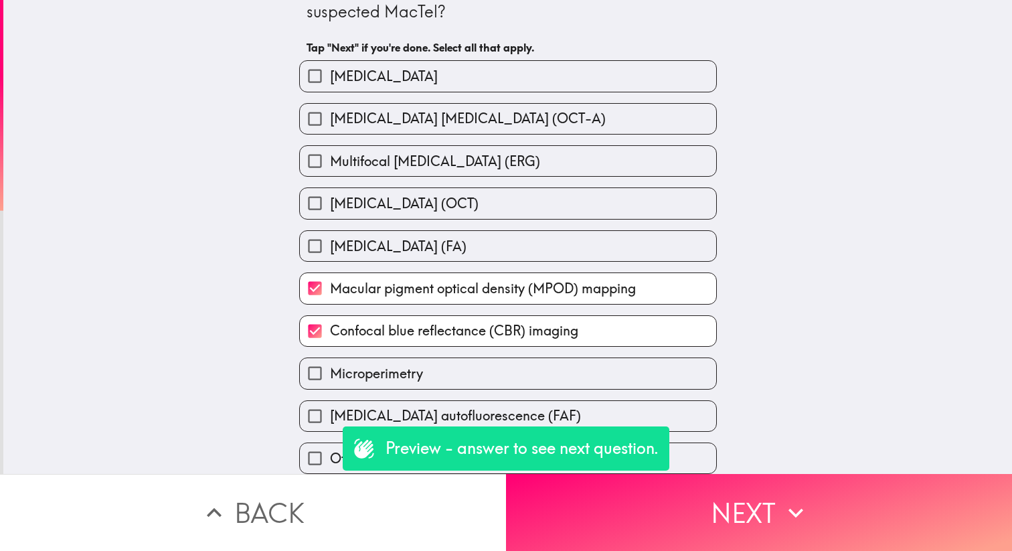
click at [310, 244] on input "Fluorescein angiography (FA)" at bounding box center [315, 246] width 30 height 30
checkbox input "true"
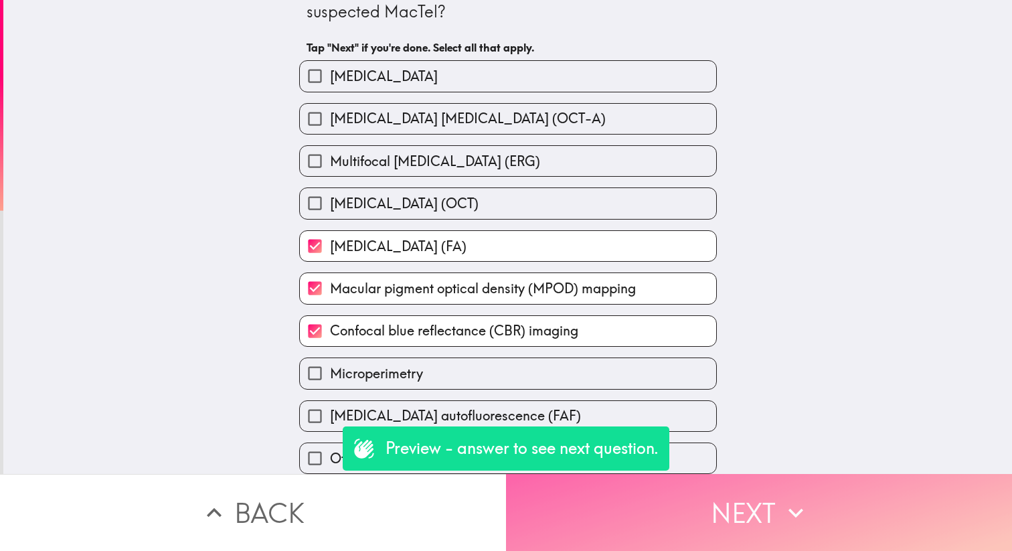
click at [703, 508] on button "Next" at bounding box center [759, 512] width 506 height 77
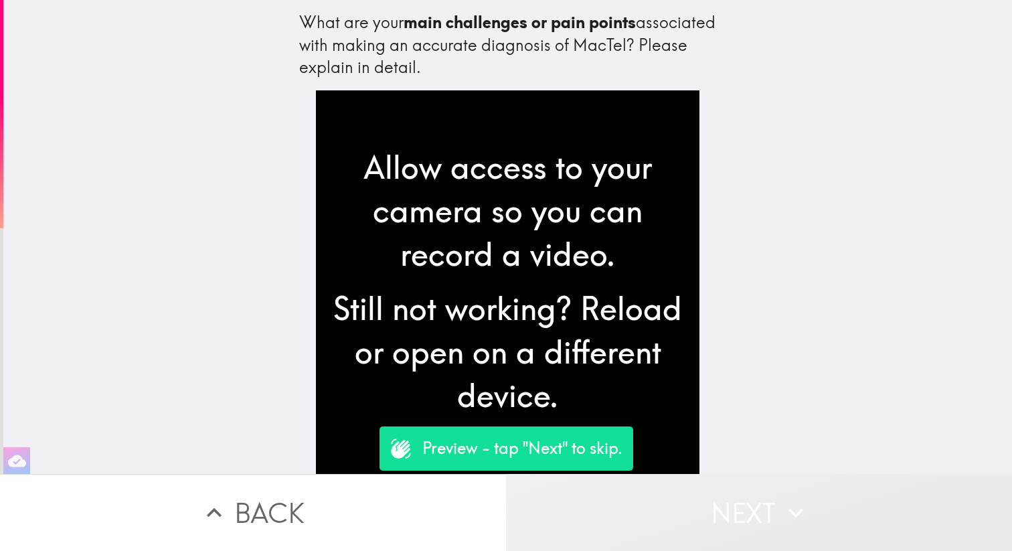
click at [682, 511] on button "Next" at bounding box center [759, 512] width 506 height 77
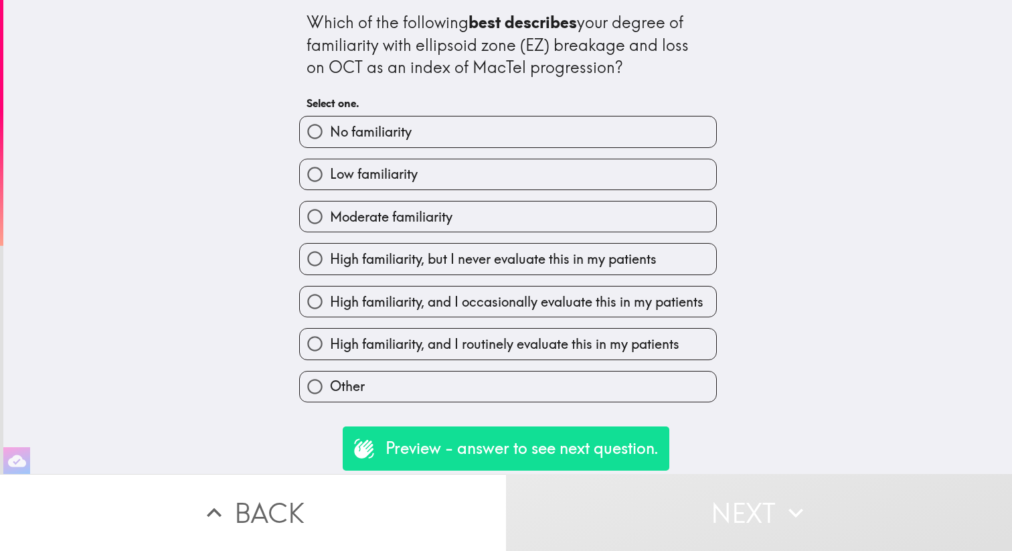
click at [701, 515] on button "Next" at bounding box center [759, 512] width 506 height 77
click at [311, 220] on input "Moderate familiarity" at bounding box center [315, 216] width 30 height 30
radio input "true"
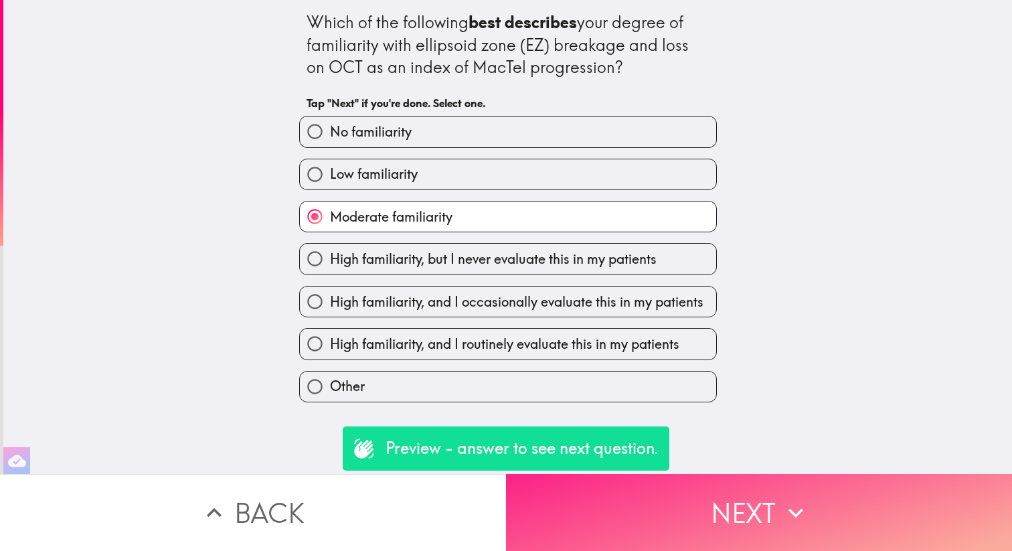
click at [808, 522] on icon "button" at bounding box center [795, 512] width 29 height 29
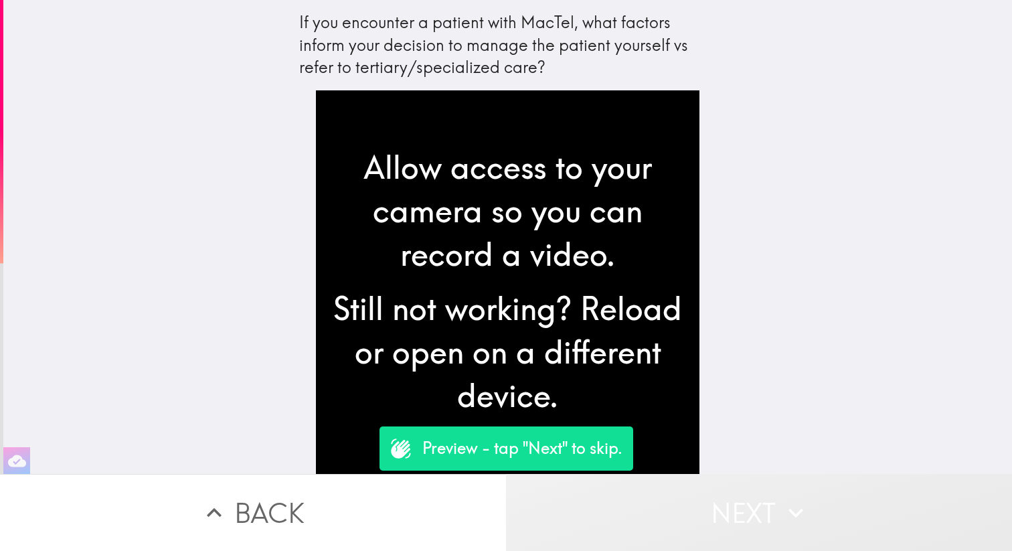
click at [724, 500] on button "Next" at bounding box center [759, 512] width 506 height 77
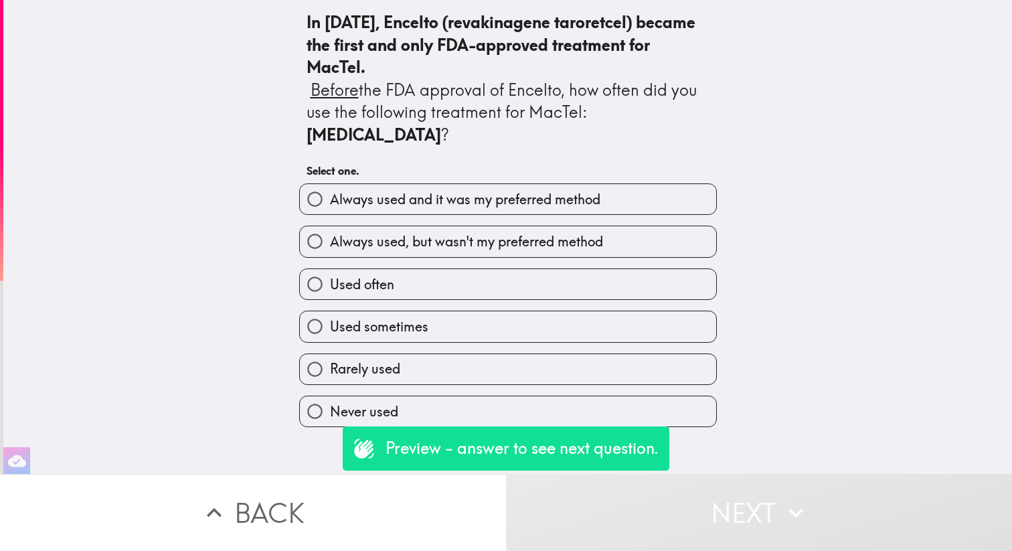
click at [724, 500] on button "Next" at bounding box center [759, 512] width 506 height 77
click at [321, 282] on input "Used often" at bounding box center [315, 284] width 30 height 30
radio input "true"
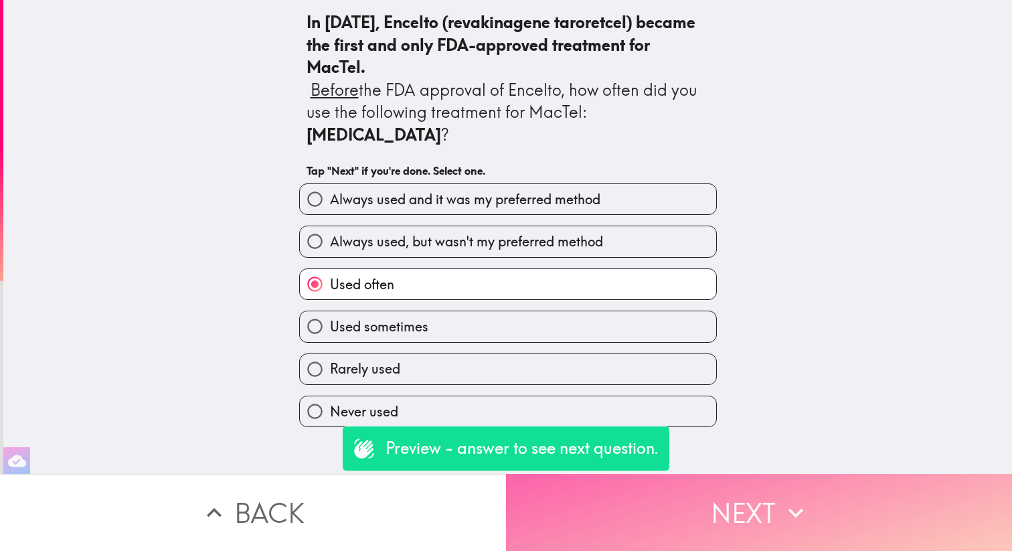
click at [664, 501] on button "Next" at bounding box center [759, 512] width 506 height 77
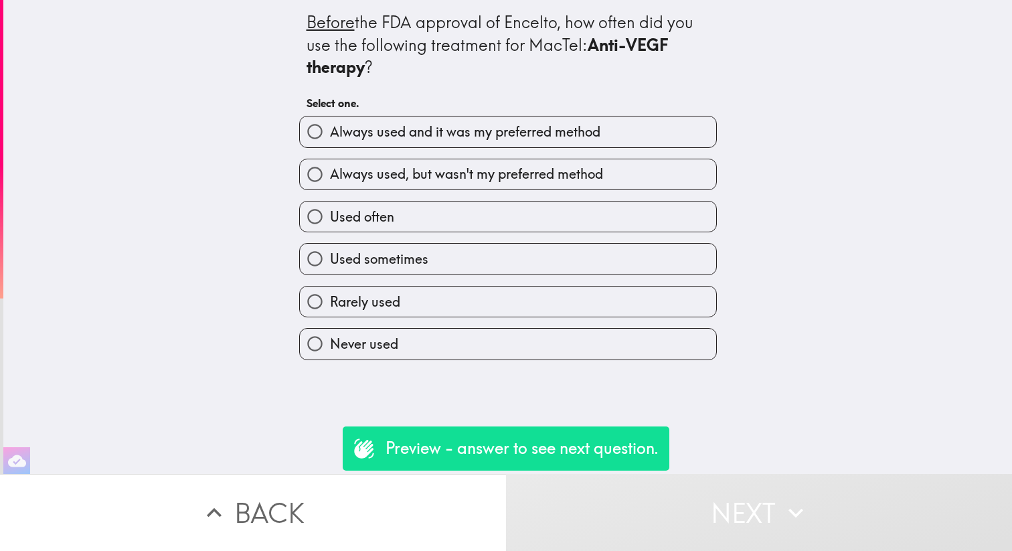
click at [312, 252] on input "Used sometimes" at bounding box center [315, 259] width 30 height 30
radio input "true"
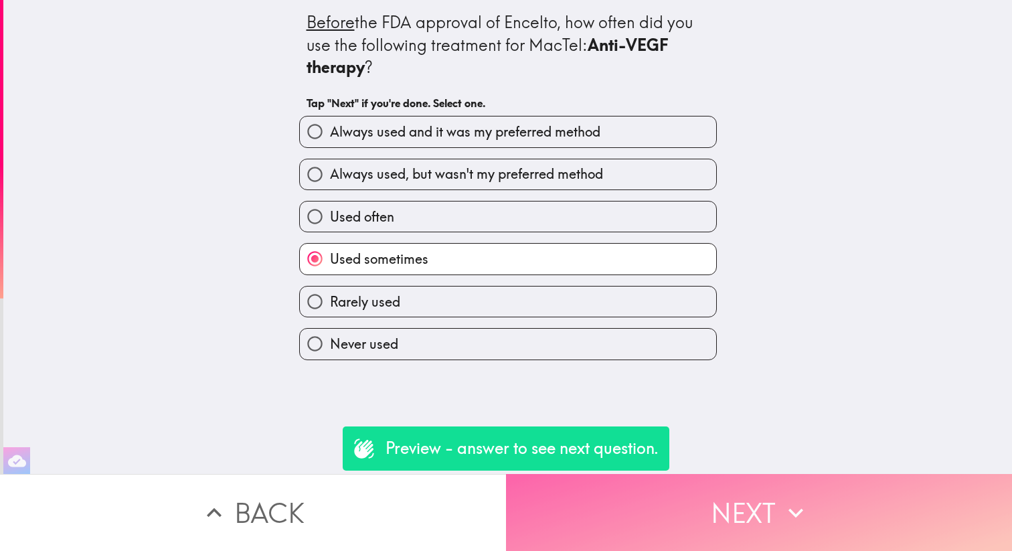
click at [703, 518] on button "Next" at bounding box center [759, 512] width 506 height 77
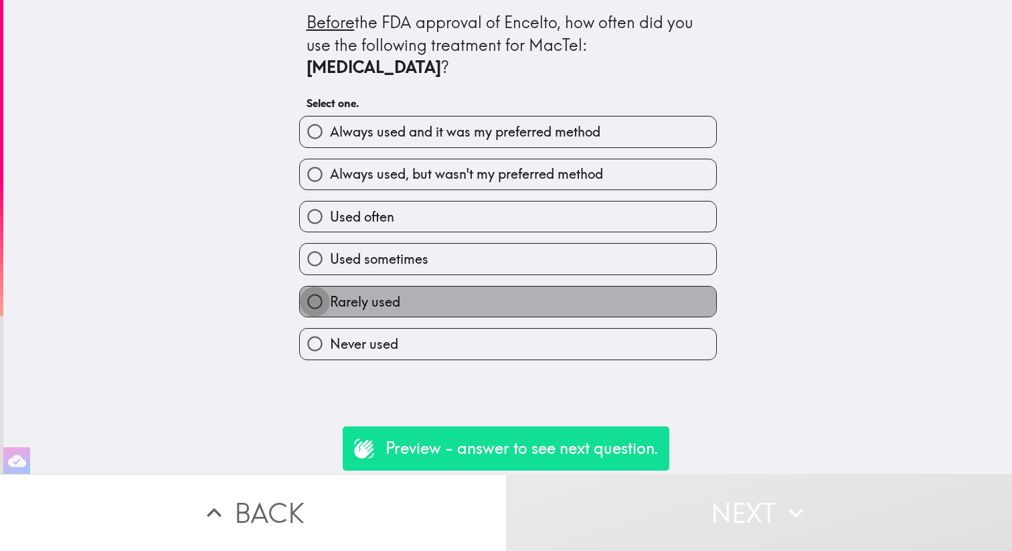
click at [317, 300] on input "Rarely used" at bounding box center [315, 301] width 30 height 30
radio input "true"
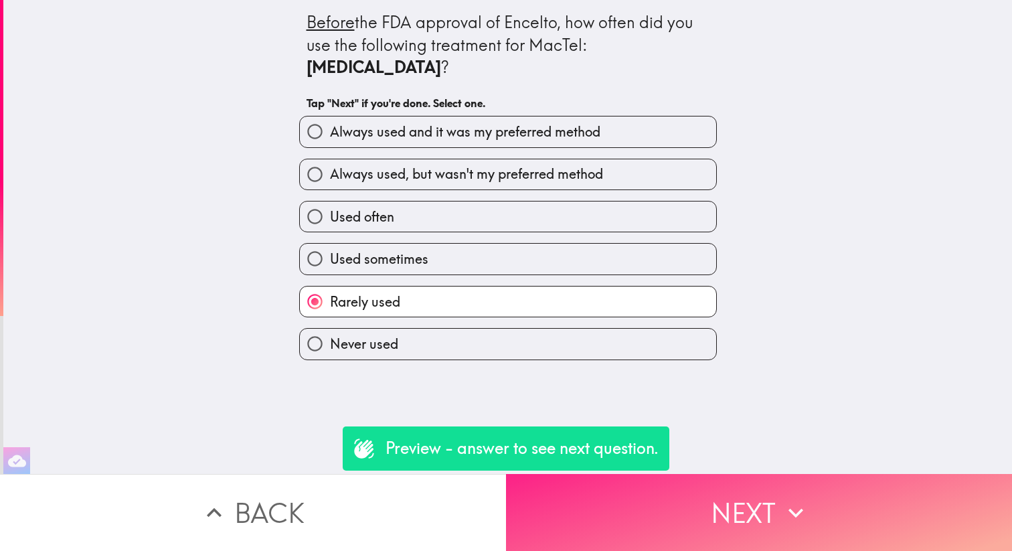
click at [705, 499] on button "Next" at bounding box center [759, 512] width 506 height 77
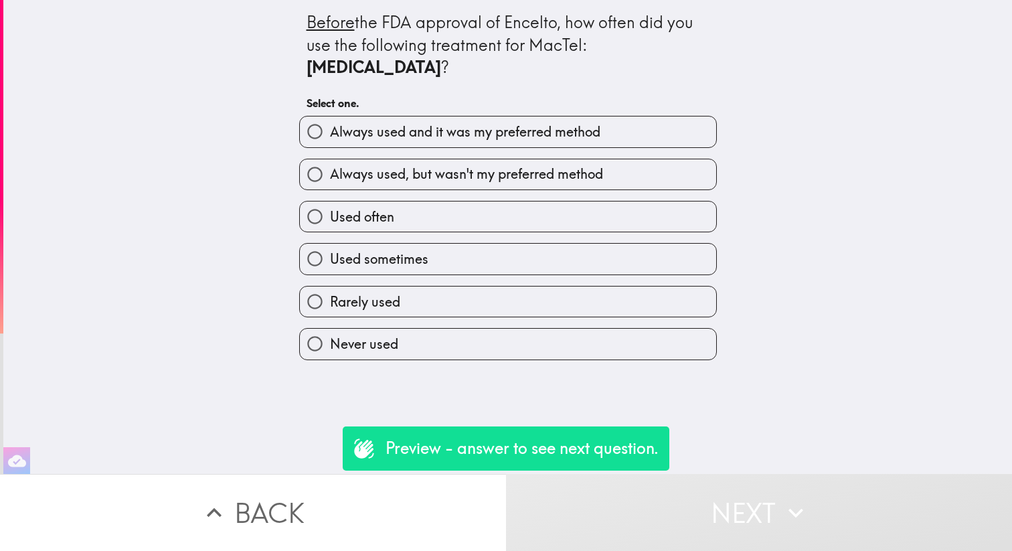
click at [321, 286] on input "Rarely used" at bounding box center [315, 301] width 30 height 30
radio input "true"
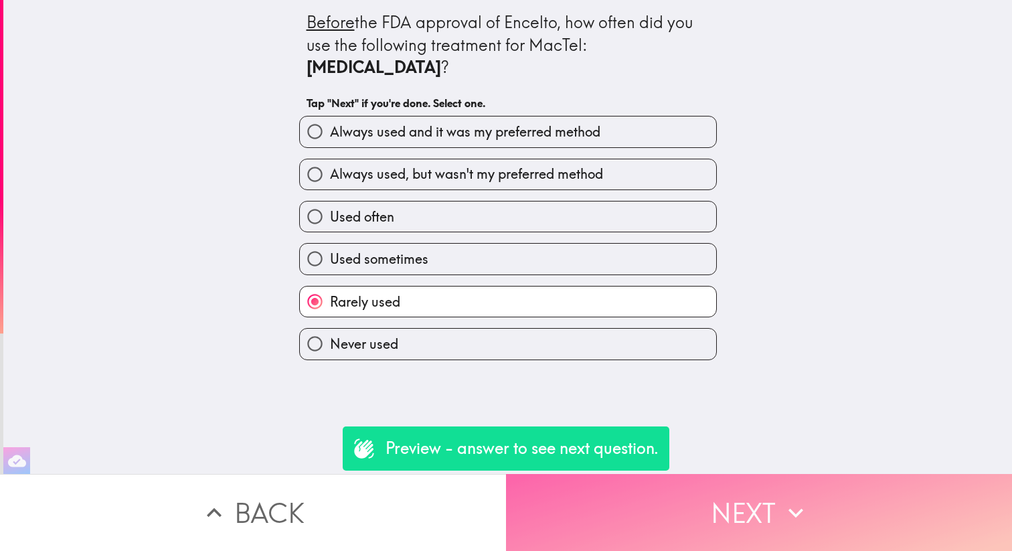
click at [693, 496] on button "Next" at bounding box center [759, 512] width 506 height 77
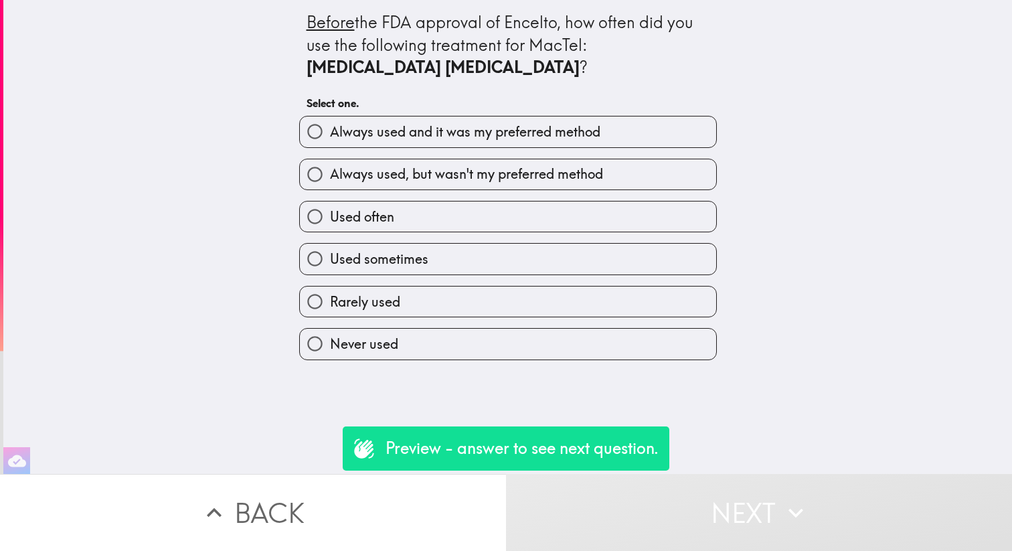
click at [320, 298] on input "Rarely used" at bounding box center [315, 301] width 30 height 30
radio input "true"
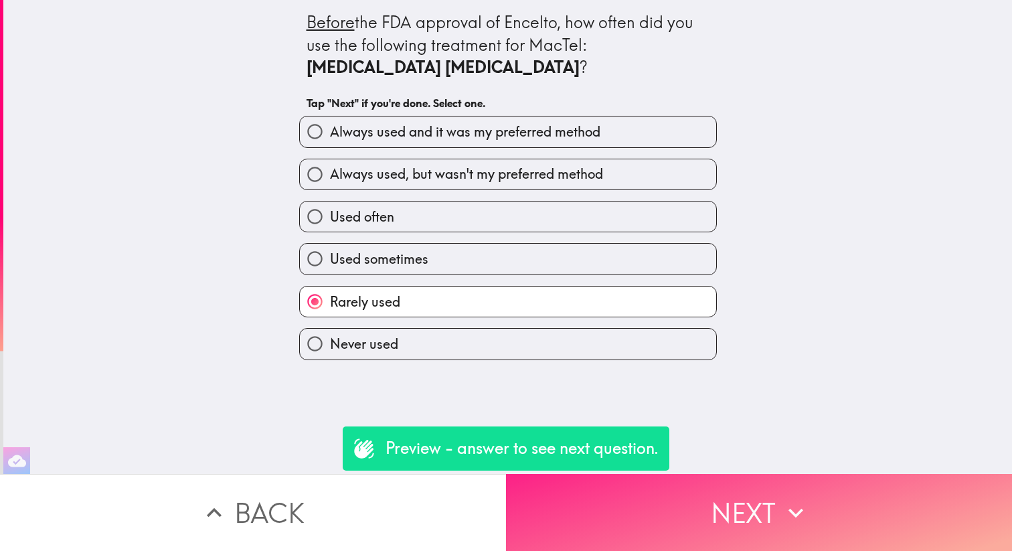
click at [672, 484] on button "Next" at bounding box center [759, 512] width 506 height 77
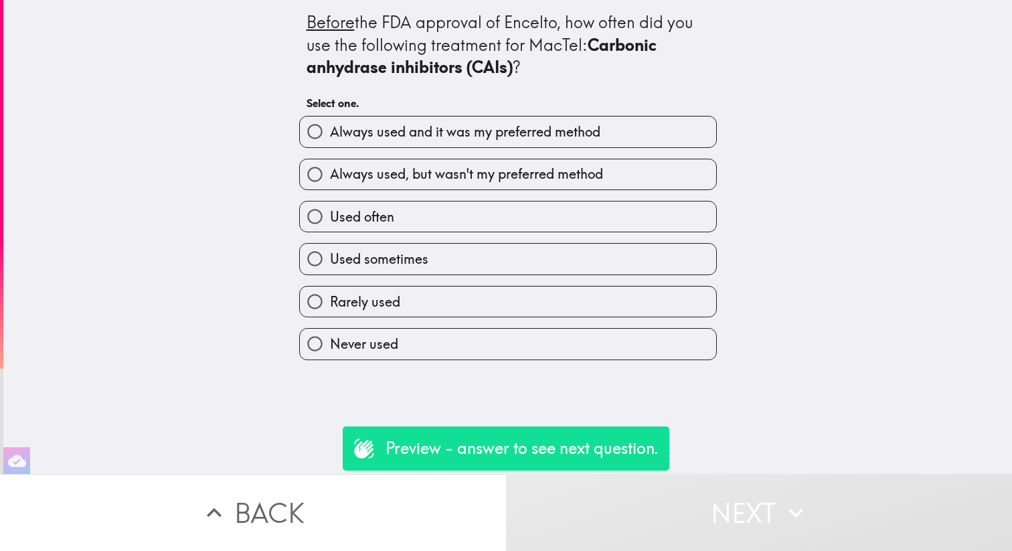
click at [314, 221] on input "Used often" at bounding box center [315, 216] width 30 height 30
radio input "true"
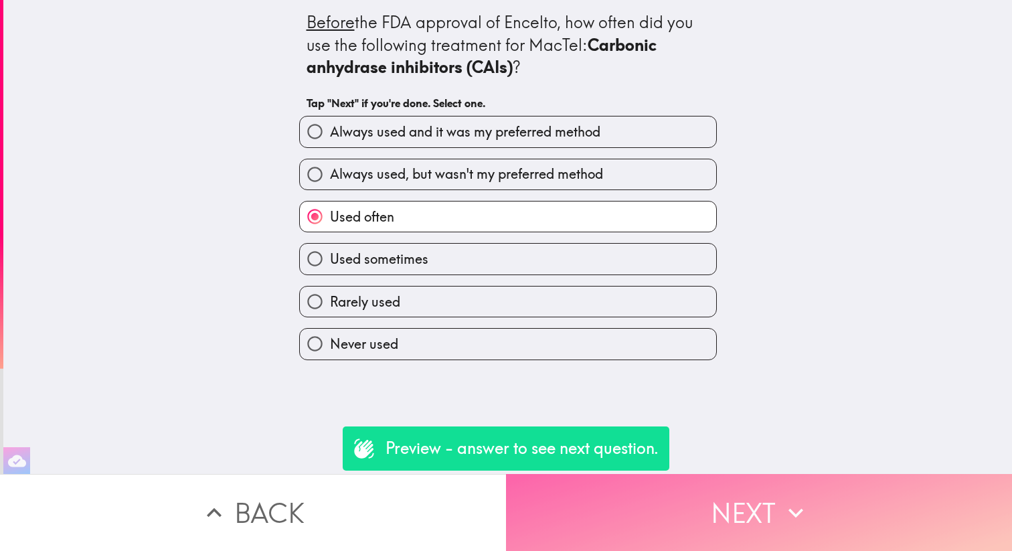
click at [729, 492] on button "Next" at bounding box center [759, 512] width 506 height 77
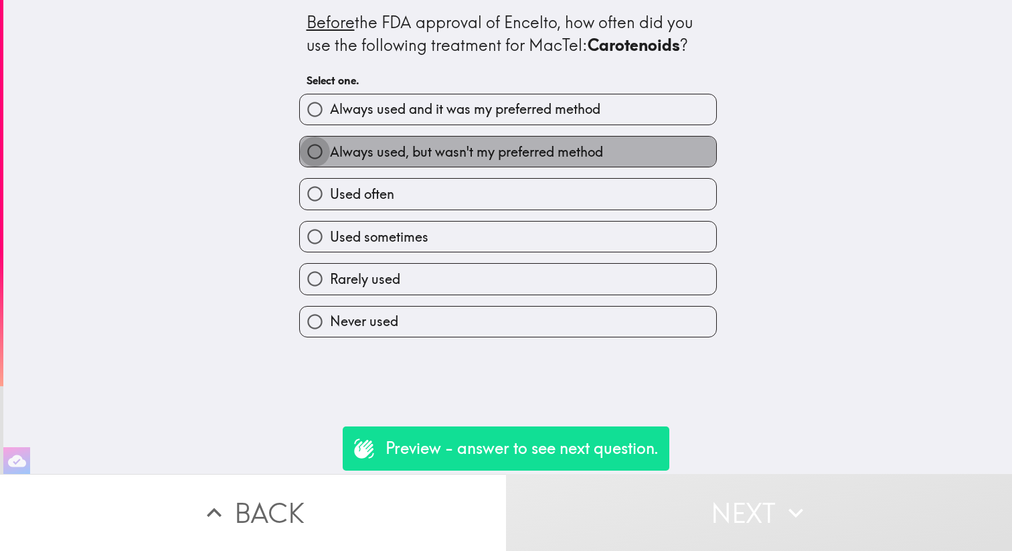
click at [317, 154] on input "Always used, but wasn't my preferred method" at bounding box center [315, 152] width 30 height 30
radio input "true"
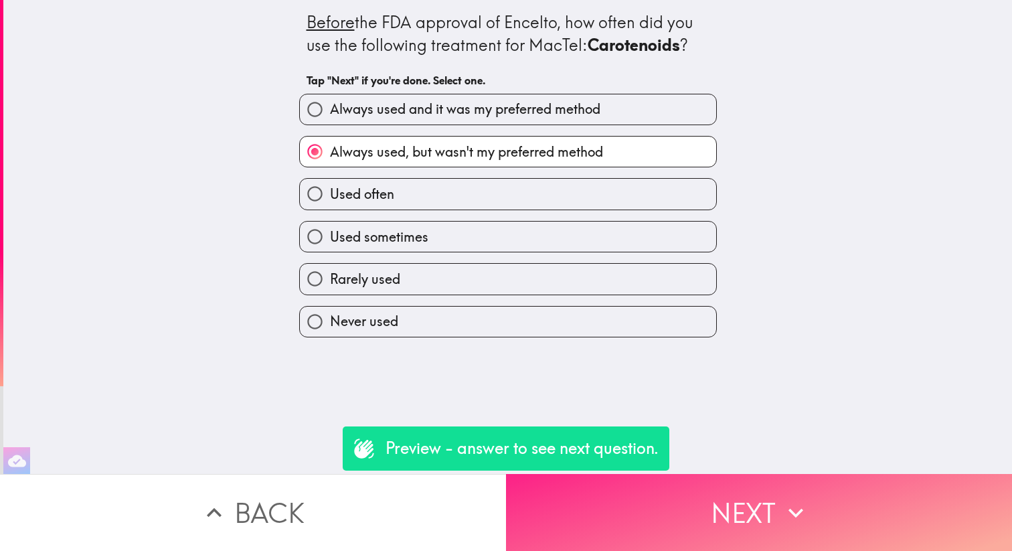
click at [755, 493] on button "Next" at bounding box center [759, 512] width 506 height 77
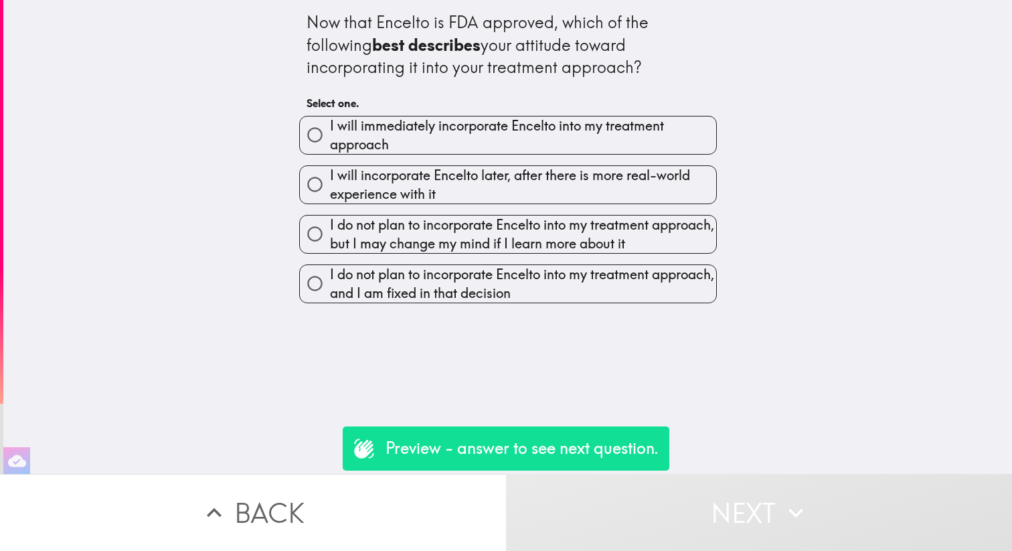
click at [310, 230] on input "I do not plan to incorporate Encelto into my treatment approach, but I may chan…" at bounding box center [315, 234] width 30 height 30
radio input "true"
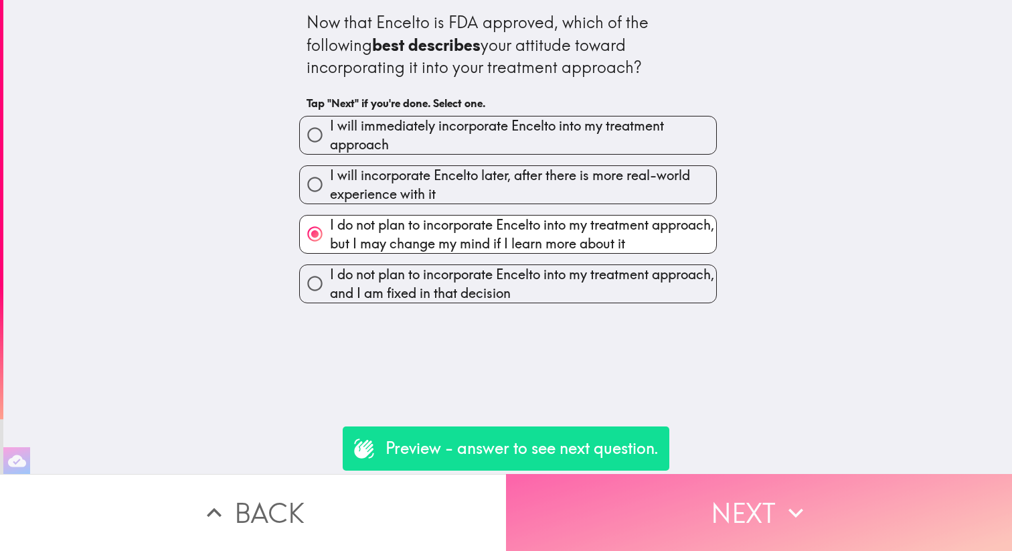
click at [751, 514] on button "Next" at bounding box center [759, 512] width 506 height 77
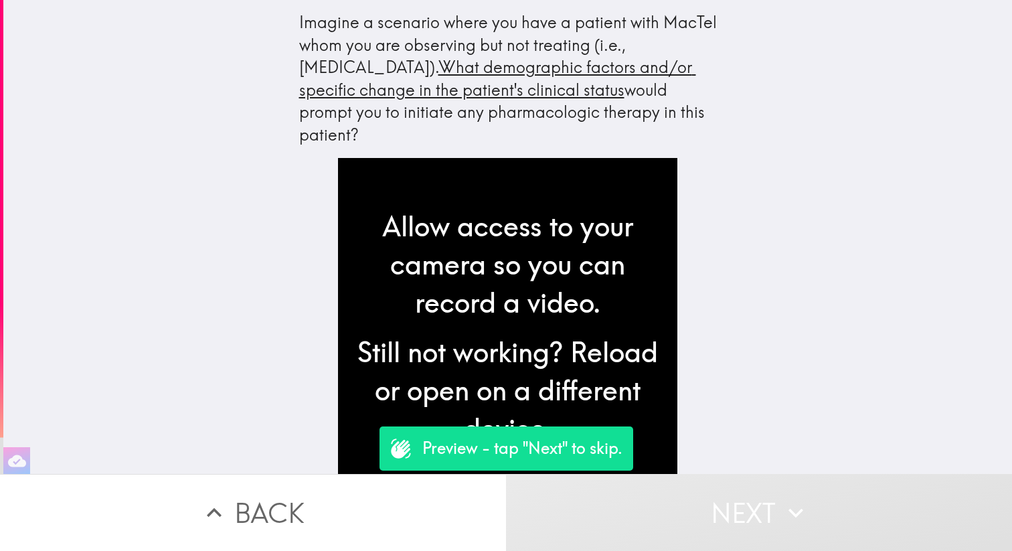
click at [751, 514] on button "Next" at bounding box center [759, 512] width 506 height 77
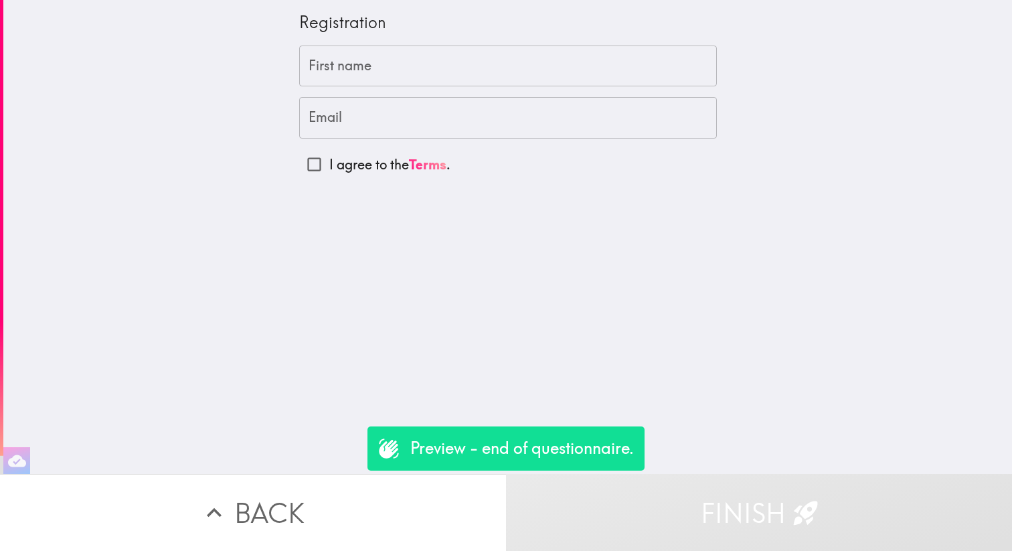
click at [734, 505] on button "Finish" at bounding box center [759, 512] width 506 height 77
